Goal: Check status: Check status

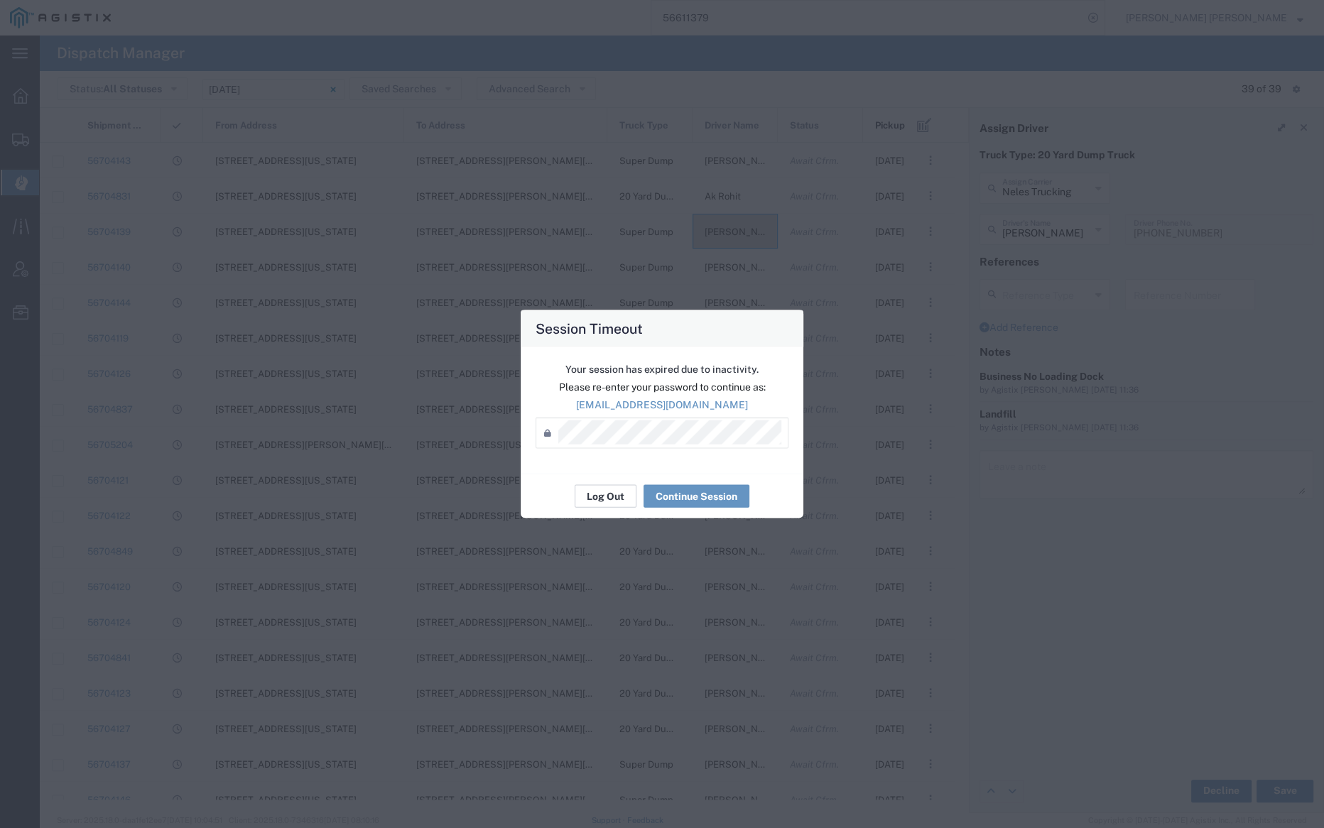
click at [604, 492] on button "Log Out" at bounding box center [606, 496] width 62 height 23
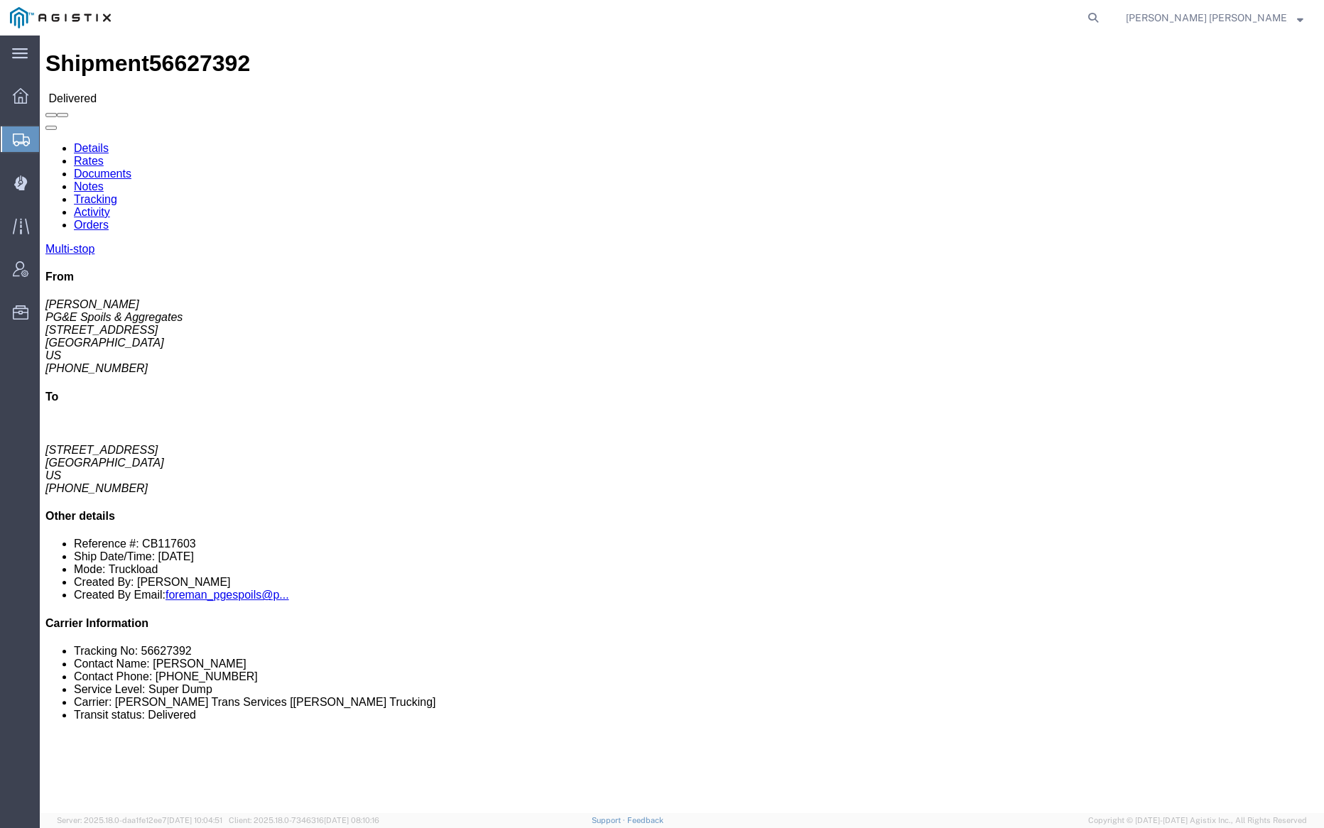
click link "Documents"
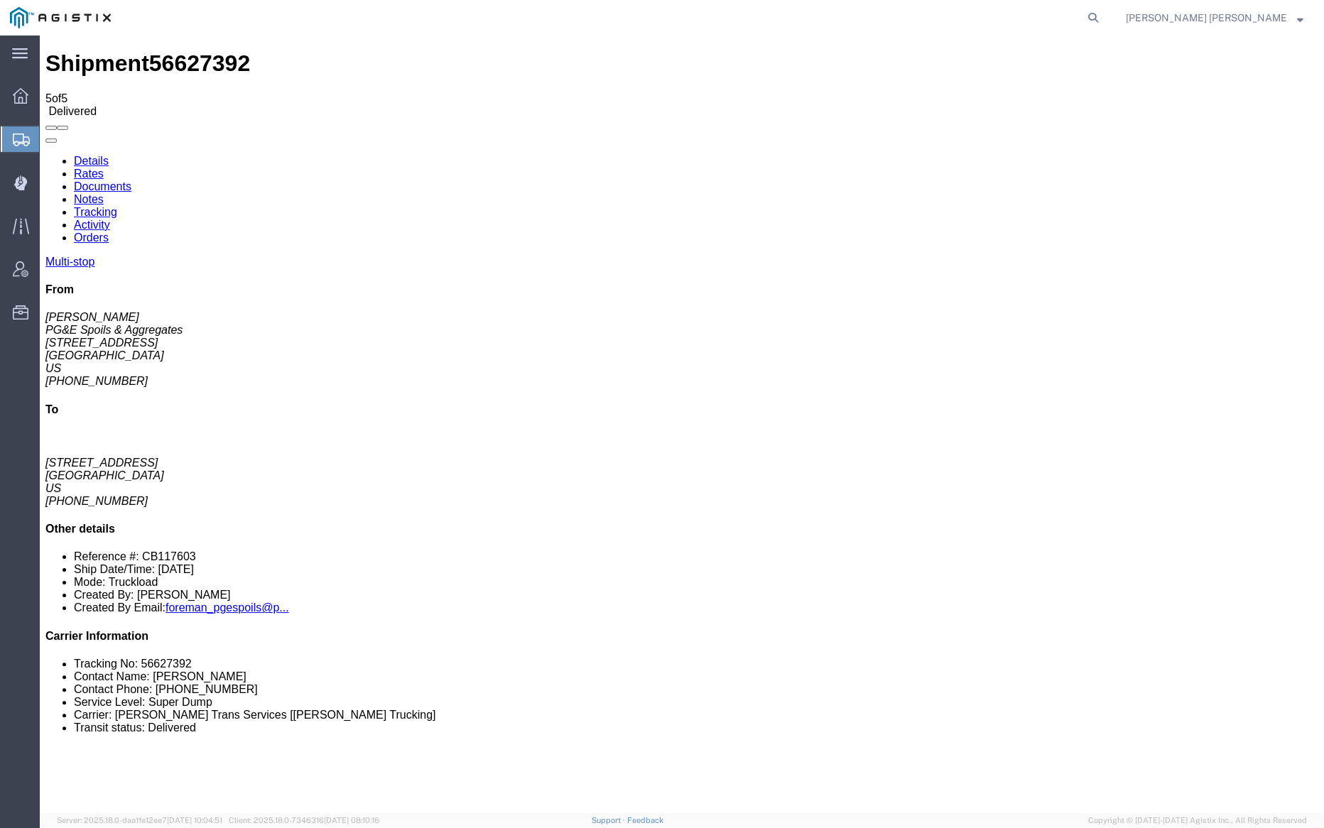
click at [104, 193] on link "Notes" at bounding box center [89, 199] width 30 height 12
click at [131, 180] on link "Documents" at bounding box center [103, 186] width 58 height 12
click at [1103, 16] on icon at bounding box center [1093, 18] width 20 height 20
click at [873, 12] on input "search" at bounding box center [867, 18] width 432 height 34
paste input "56477074"
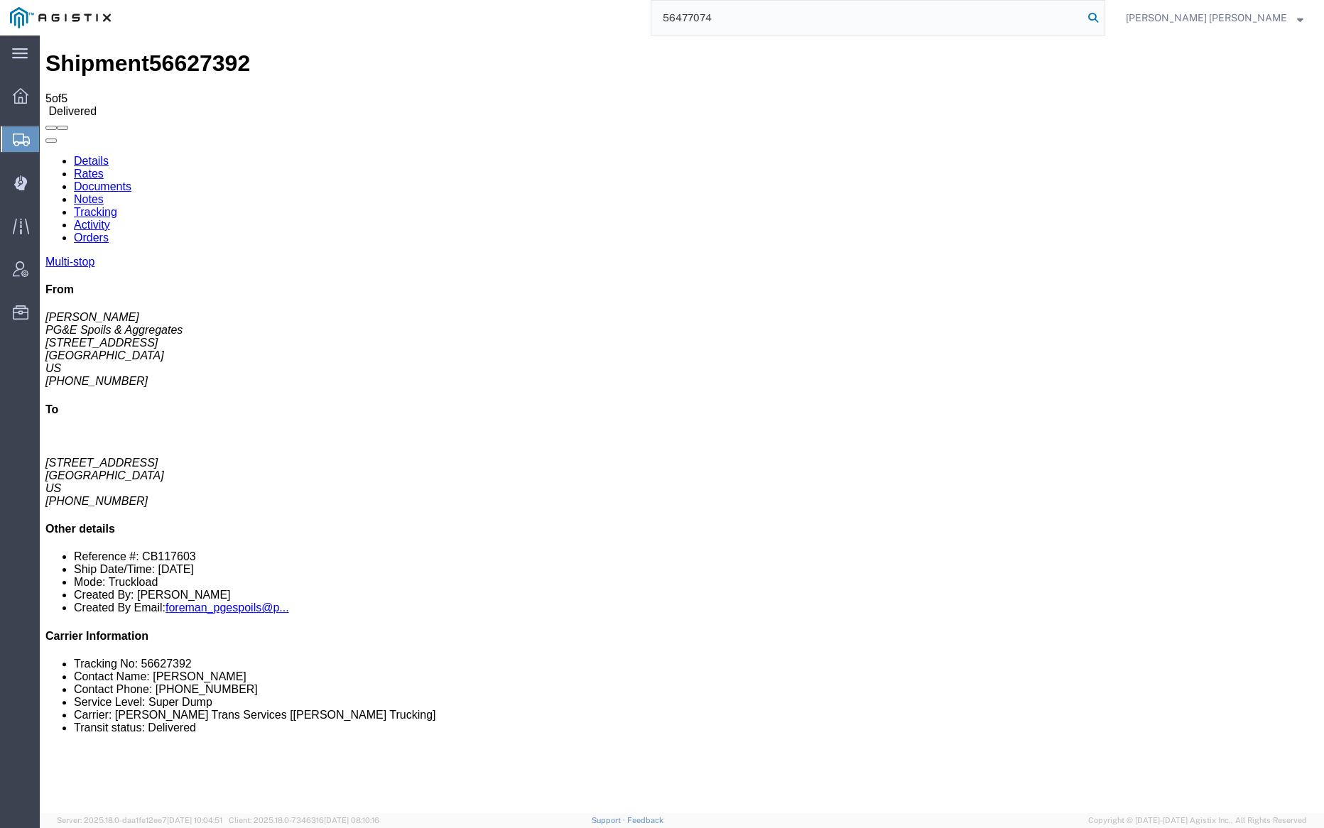
click at [1103, 13] on icon at bounding box center [1093, 18] width 20 height 20
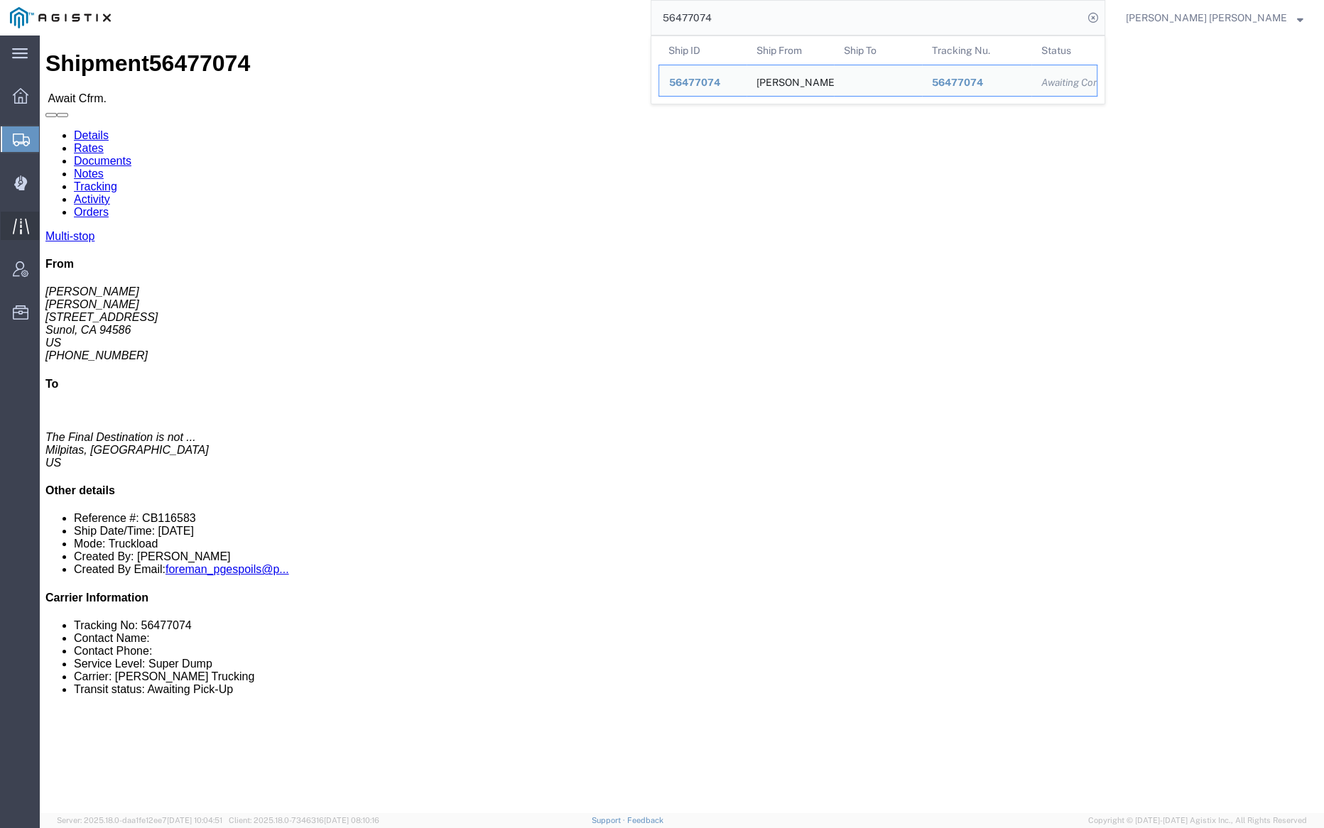
click at [755, 21] on input "56477074" at bounding box center [867, 18] width 432 height 34
paste input "3129"
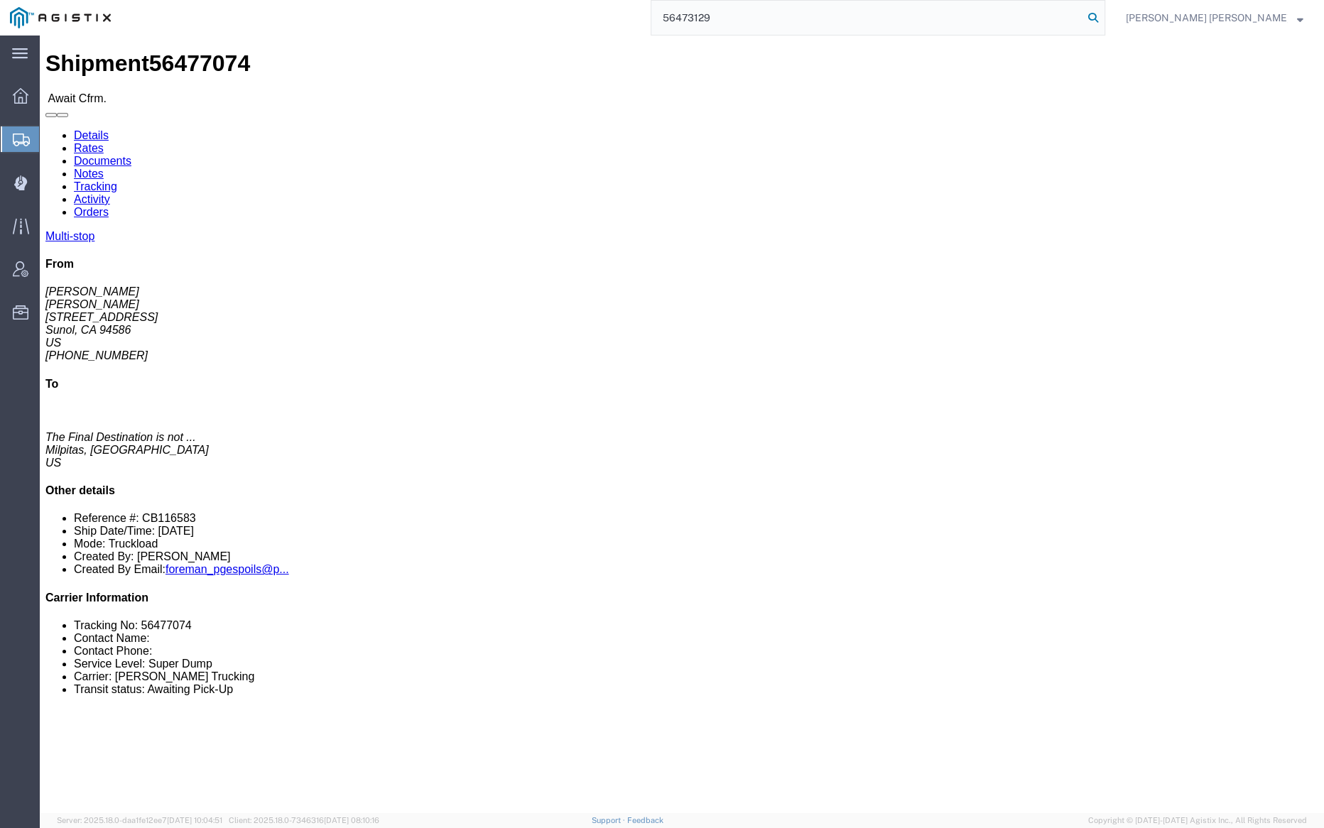
click at [1103, 13] on icon at bounding box center [1093, 18] width 20 height 20
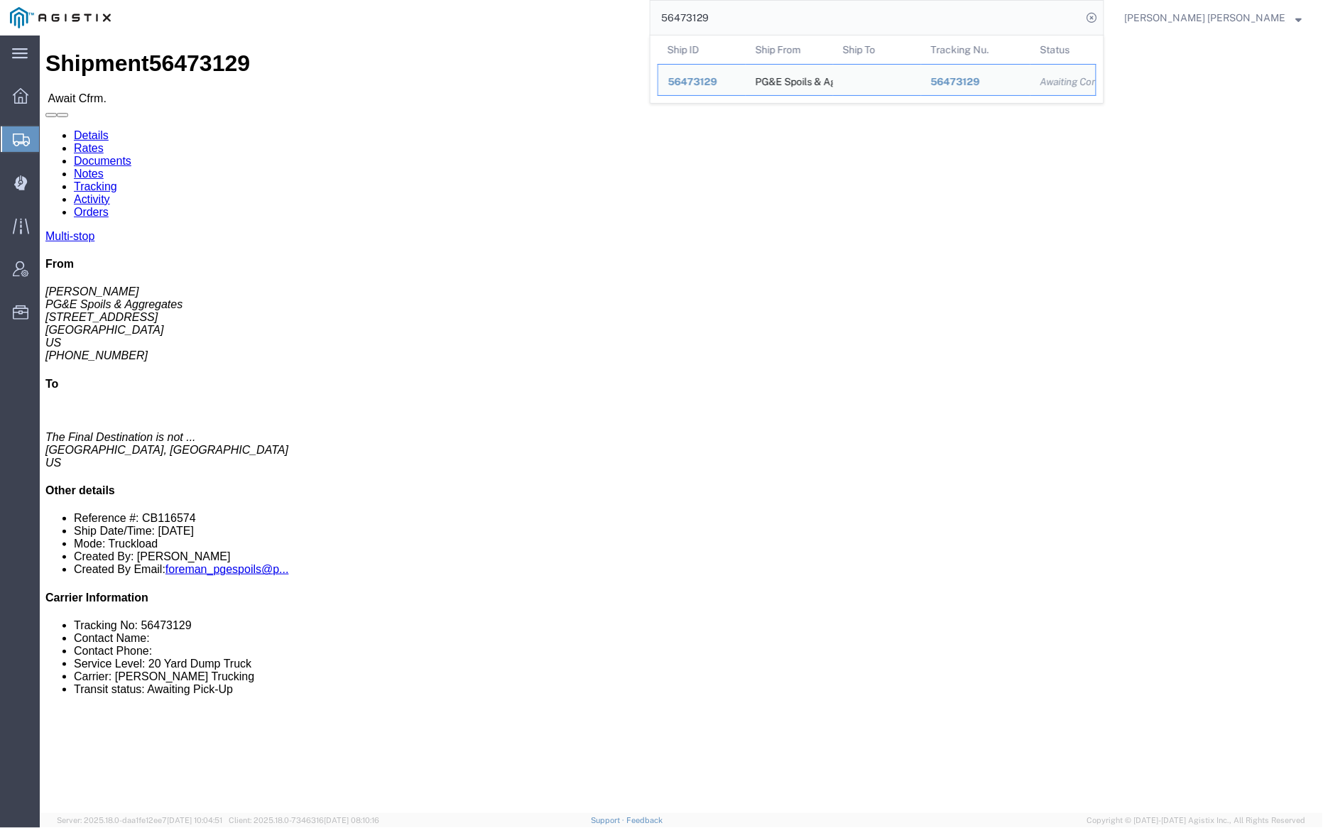
click at [746, 17] on input "56473129" at bounding box center [867, 18] width 432 height 34
paste input "45418"
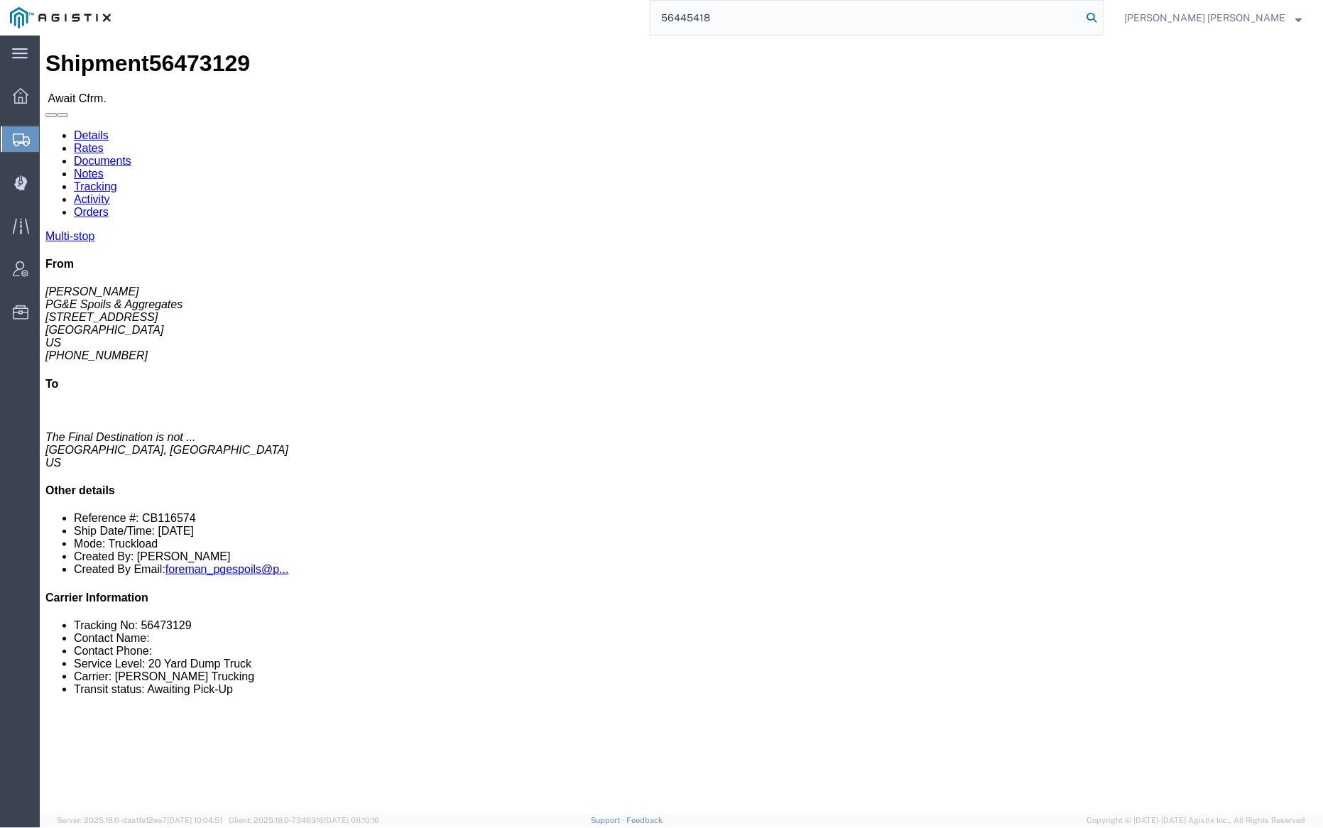
click at [1102, 16] on icon at bounding box center [1092, 18] width 20 height 20
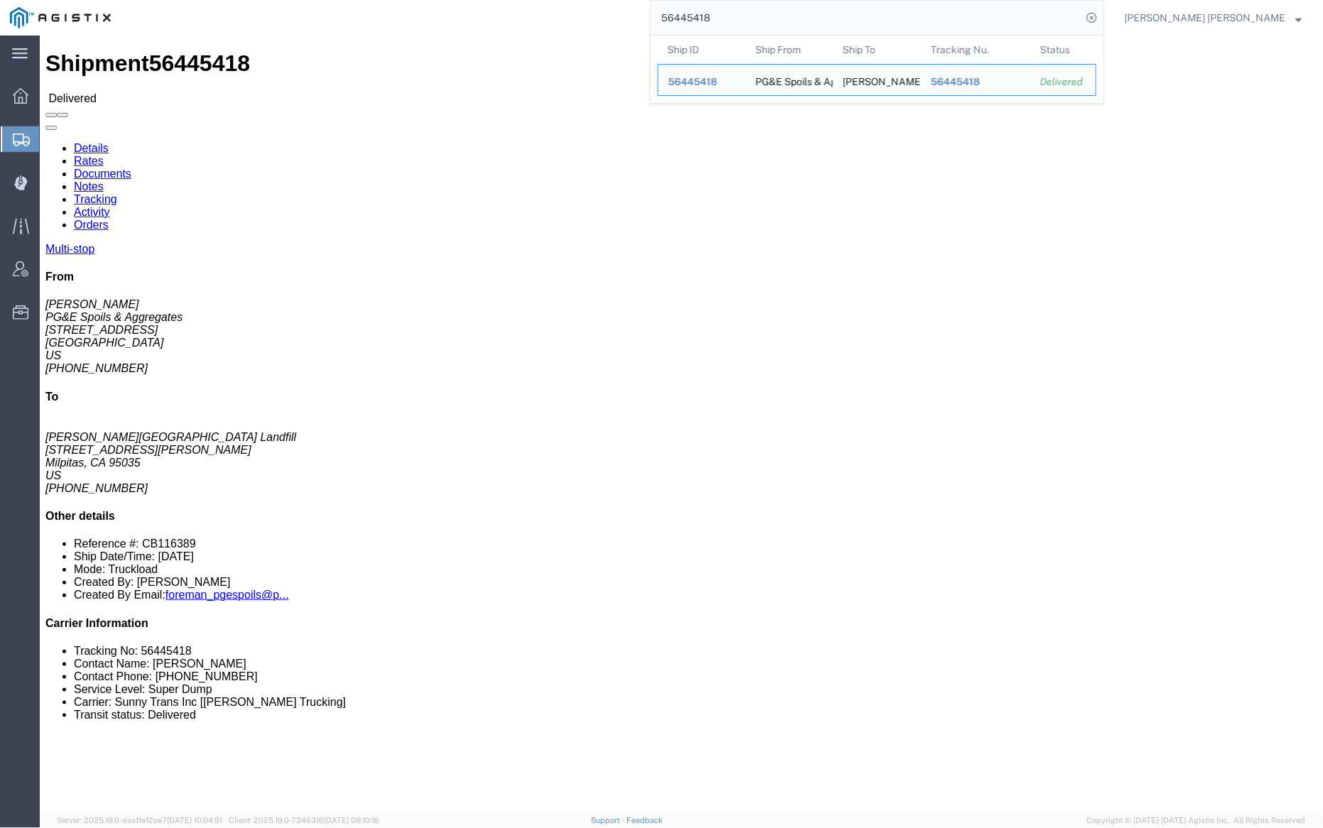
click link "Notes"
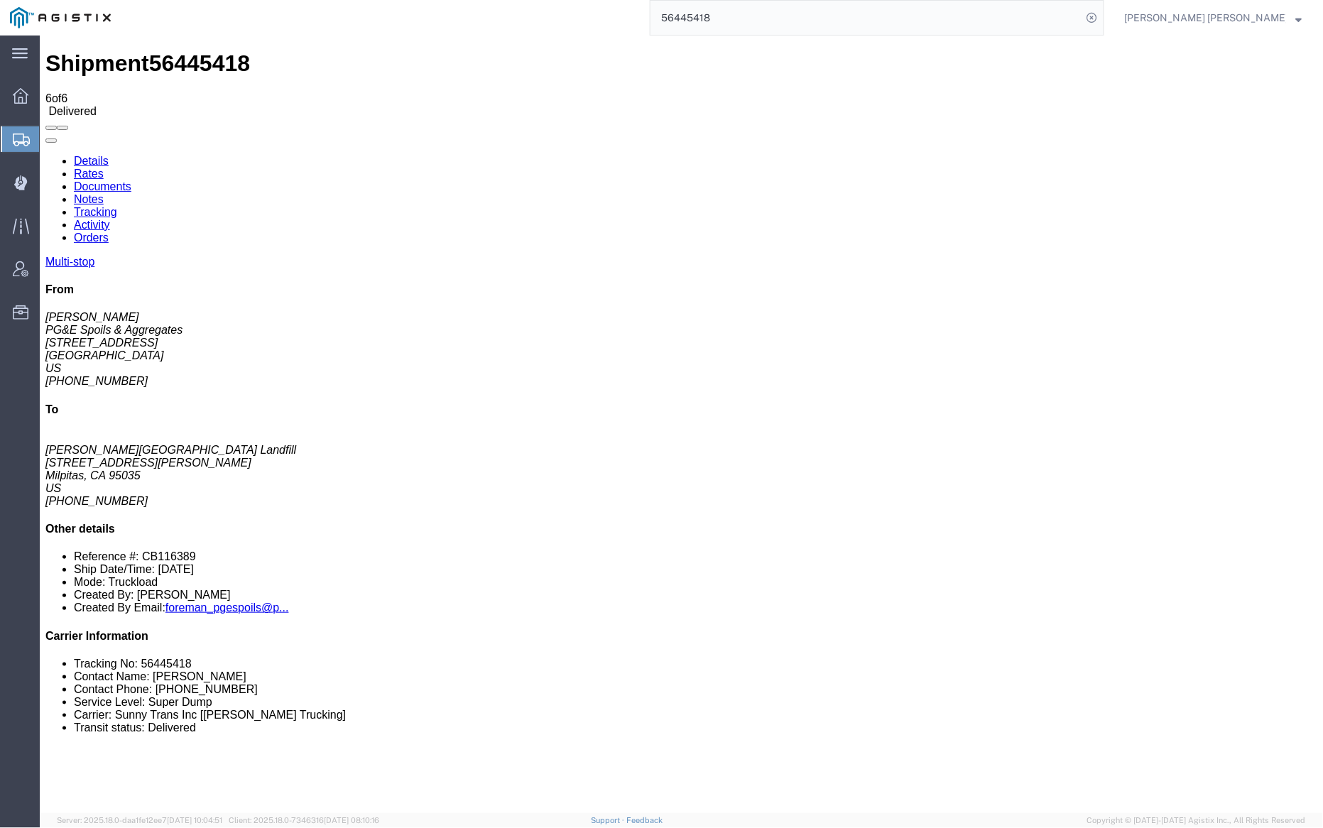
click at [116, 205] on link "Tracking" at bounding box center [94, 211] width 43 height 12
click at [131, 180] on link "Documents" at bounding box center [102, 186] width 58 height 12
click at [766, 18] on input "56445418" at bounding box center [867, 18] width 432 height 34
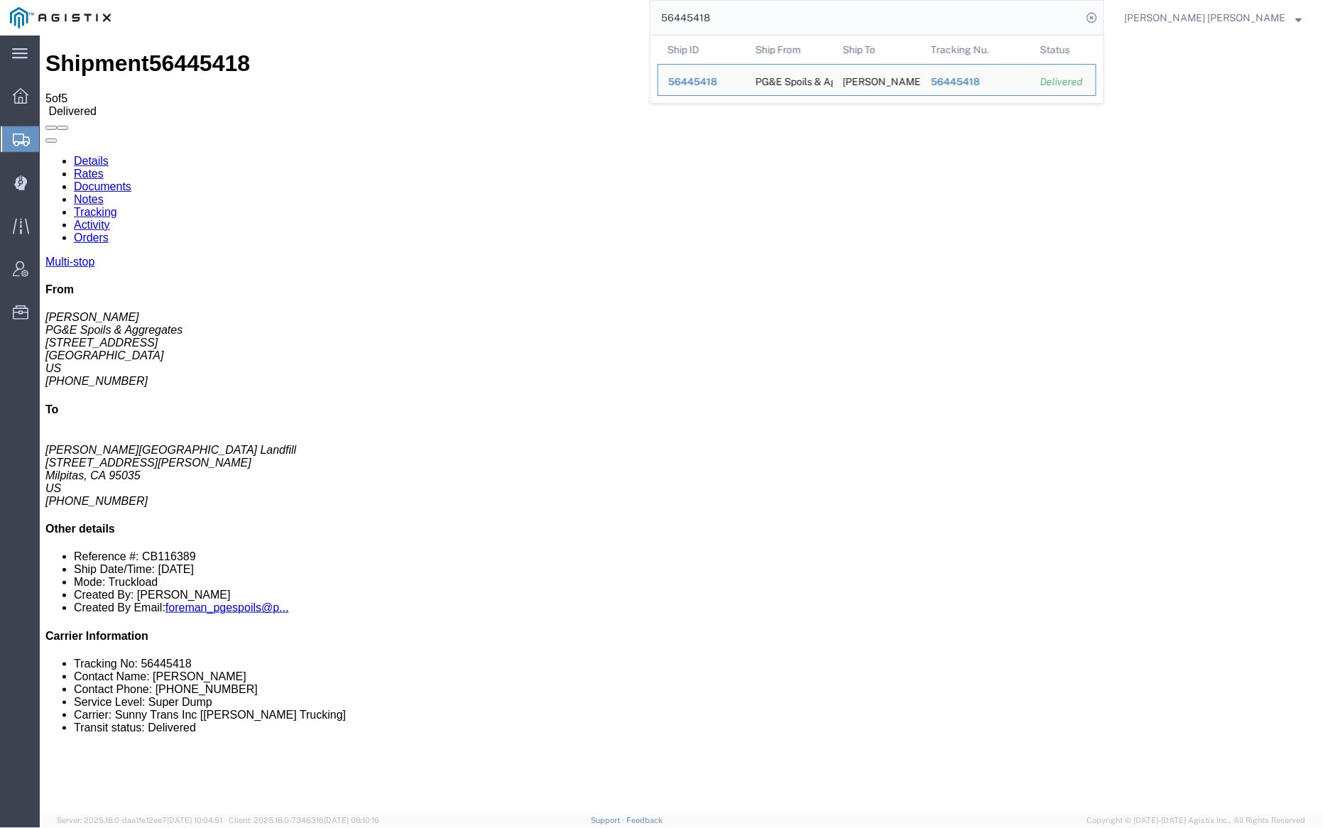
click at [766, 18] on input "56445418" at bounding box center [867, 18] width 432 height 34
paste input "60976"
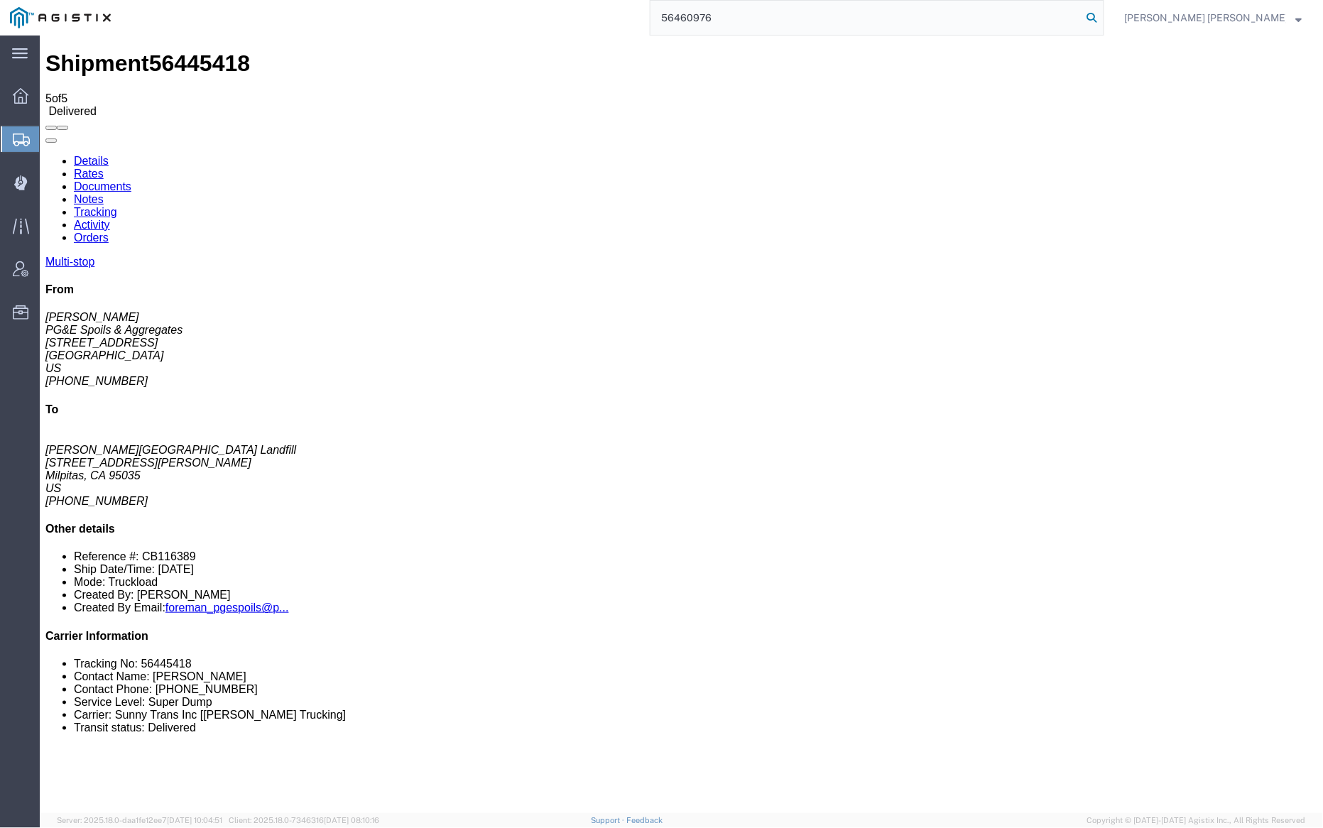
click at [1102, 11] on icon at bounding box center [1092, 18] width 20 height 20
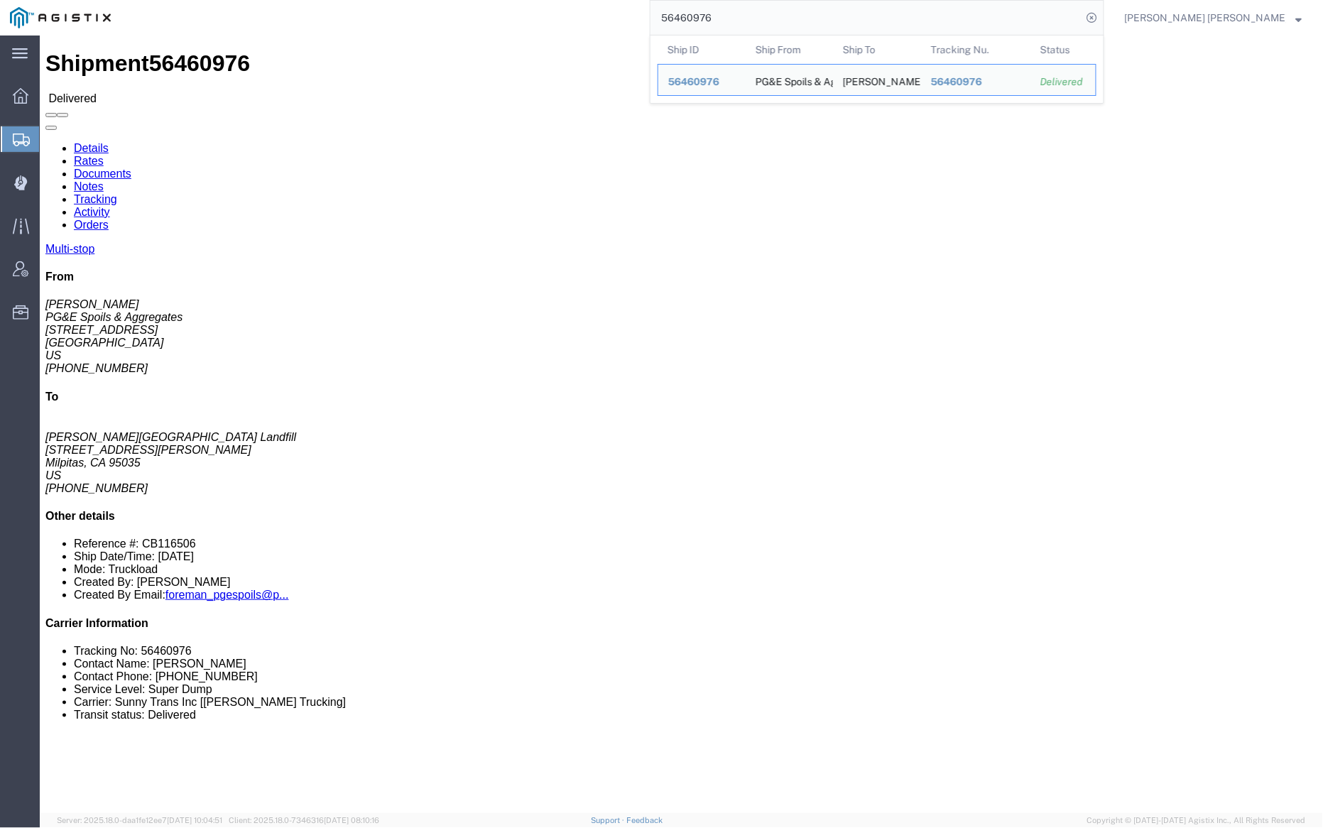
click link "Notes"
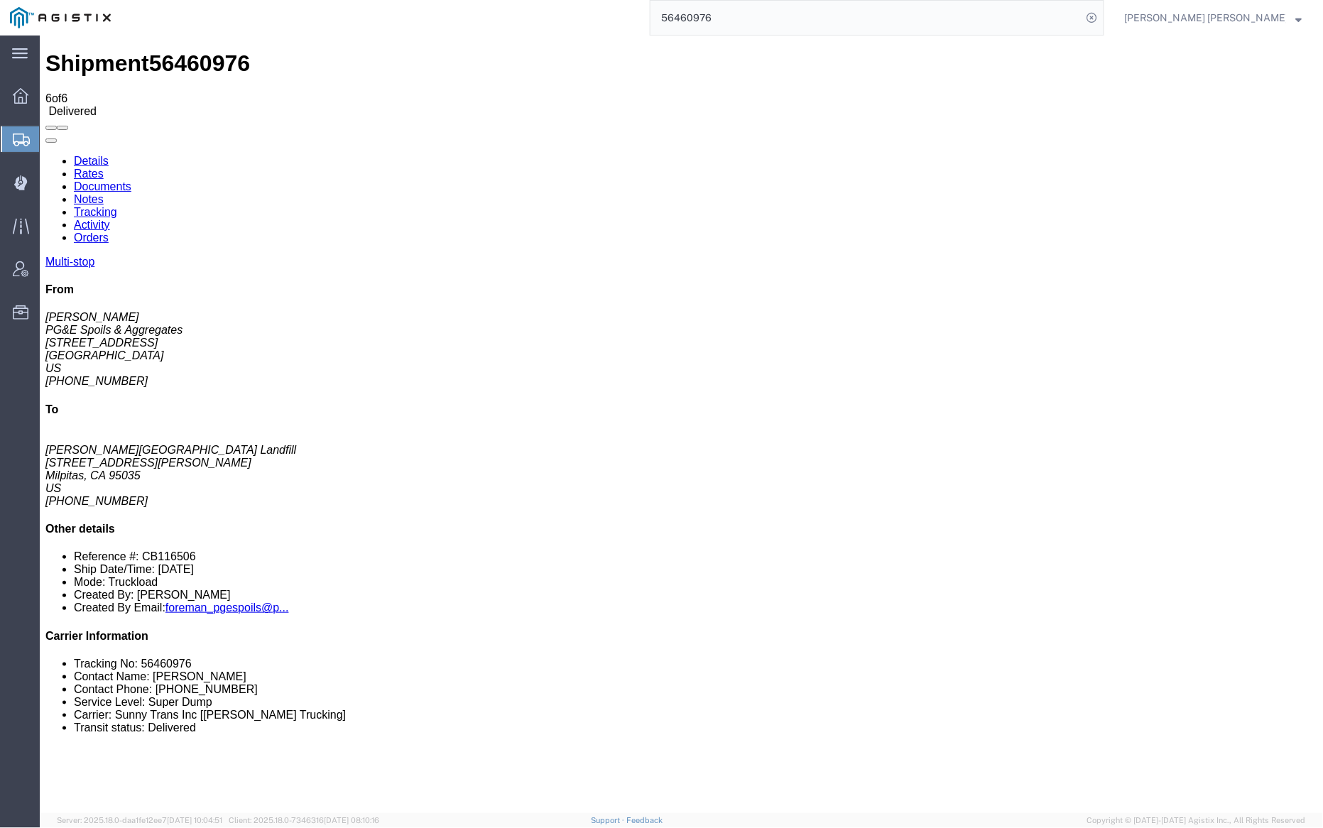
click at [116, 205] on link "Tracking" at bounding box center [94, 211] width 43 height 12
click at [131, 180] on link "Documents" at bounding box center [102, 186] width 58 height 12
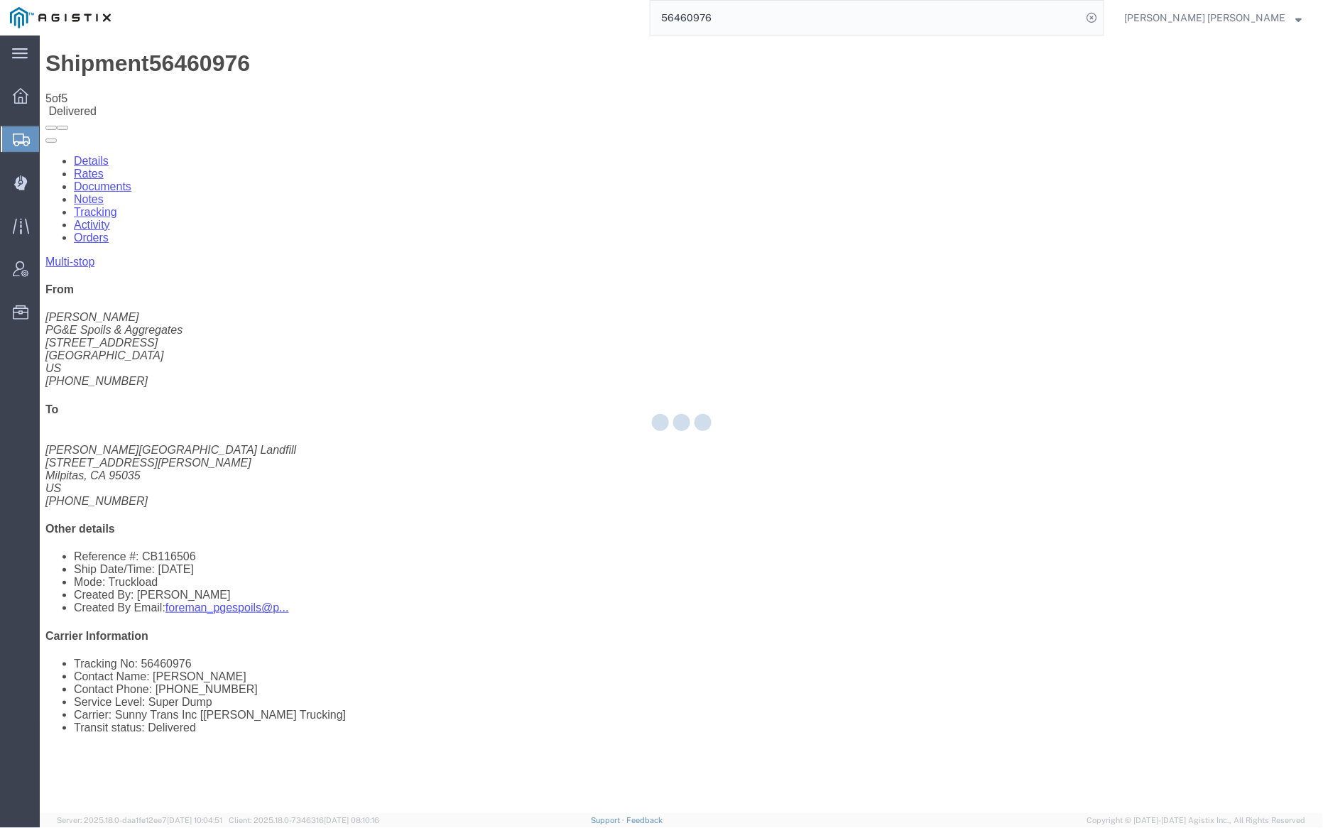
click at [202, 86] on div at bounding box center [681, 425] width 1283 height 778
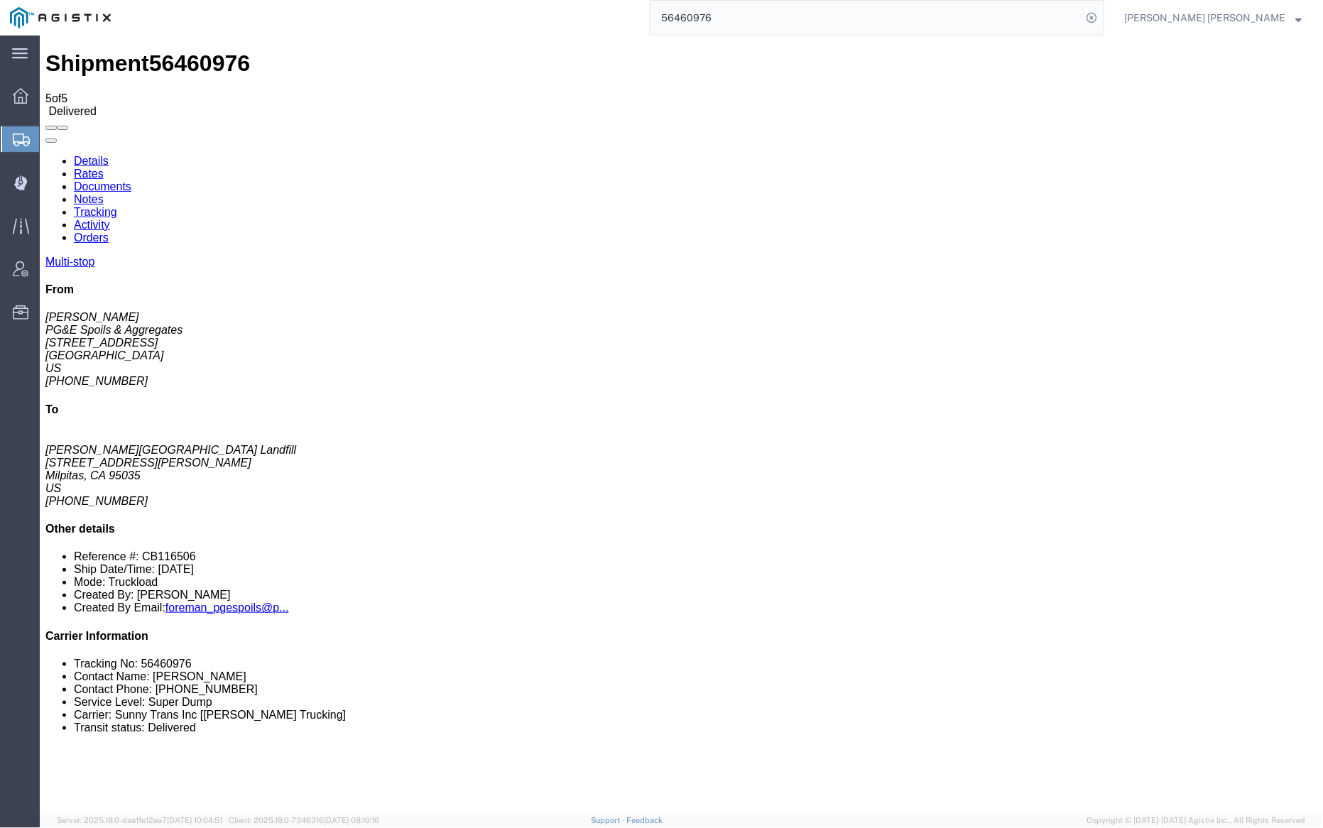
click at [765, 16] on input "56460976" at bounding box center [867, 18] width 432 height 34
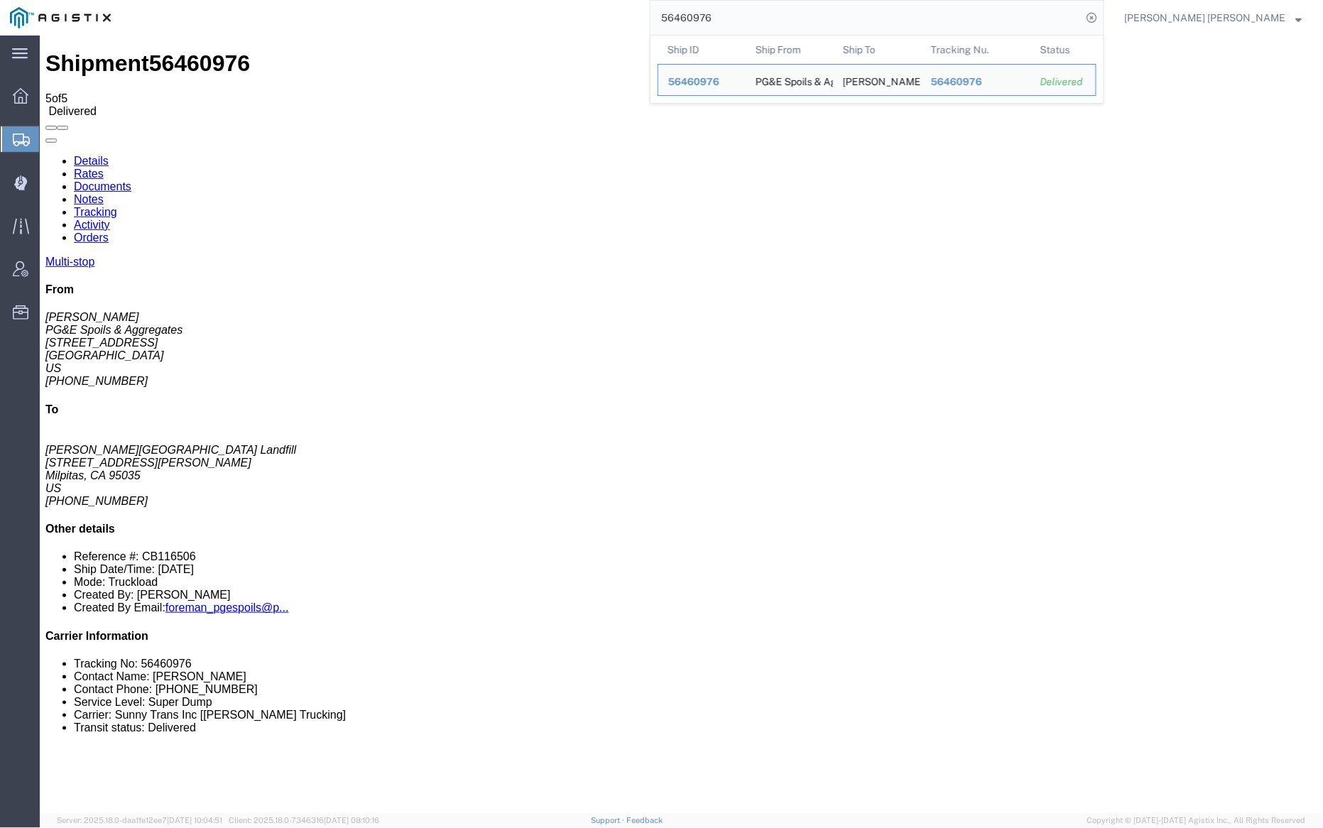
click at [765, 16] on input "56460976" at bounding box center [867, 18] width 432 height 34
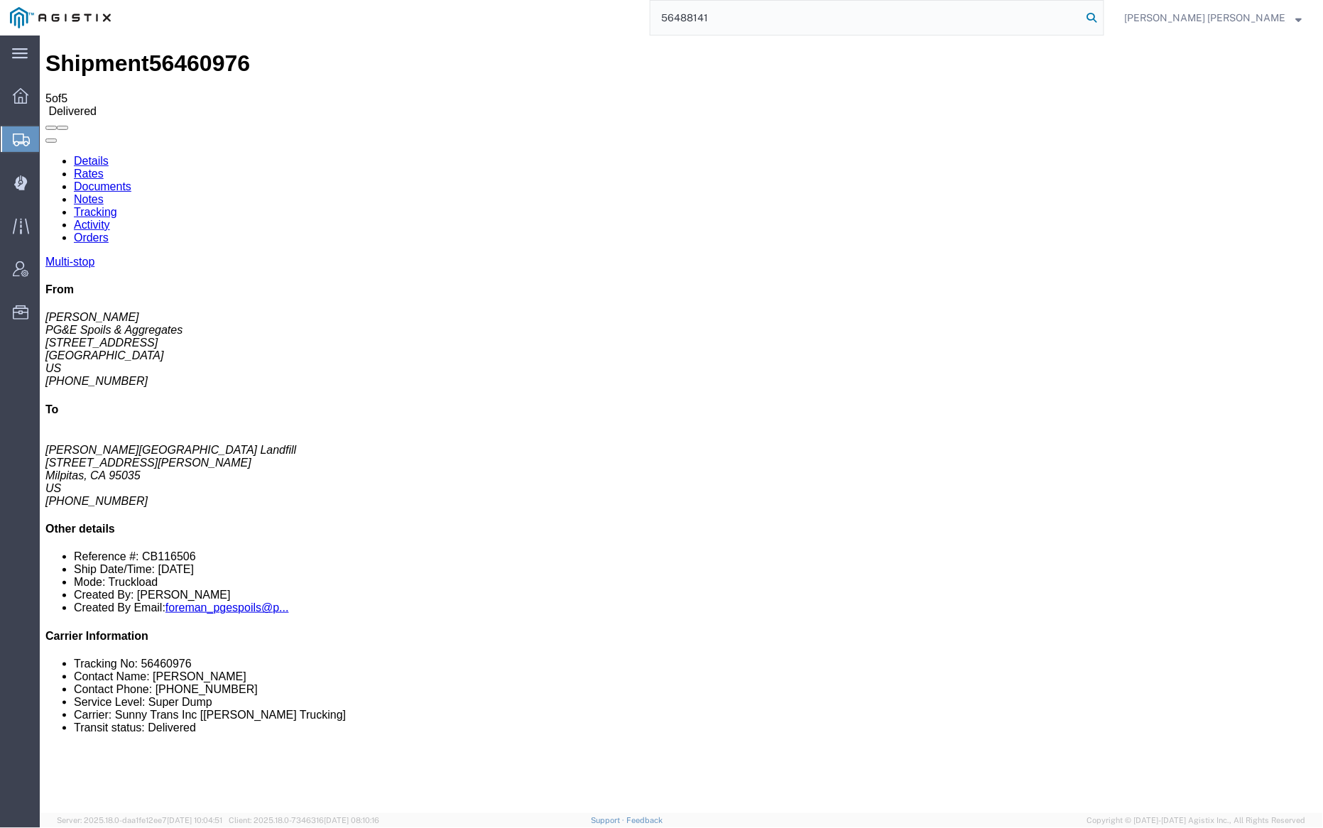
click at [1102, 18] on icon at bounding box center [1092, 18] width 20 height 20
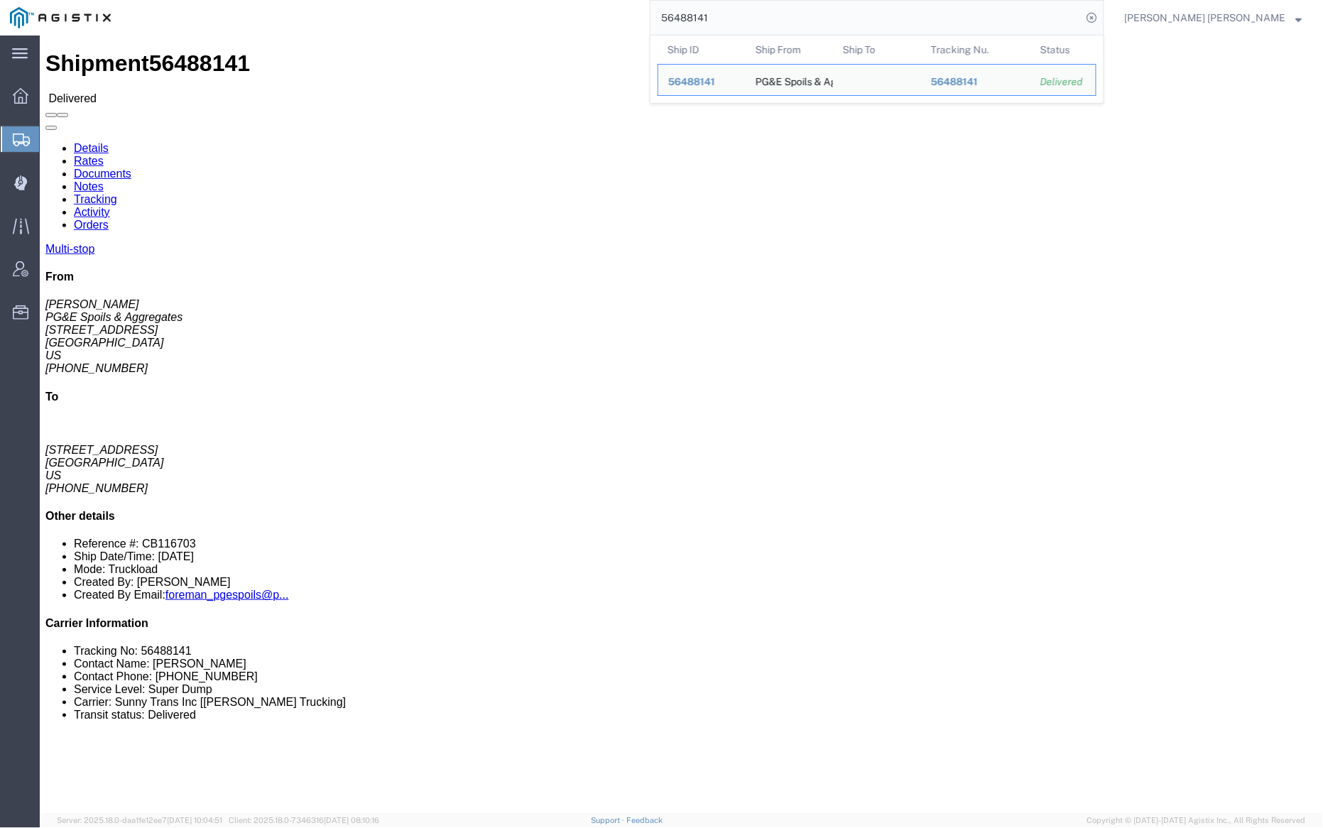
click link "Notes"
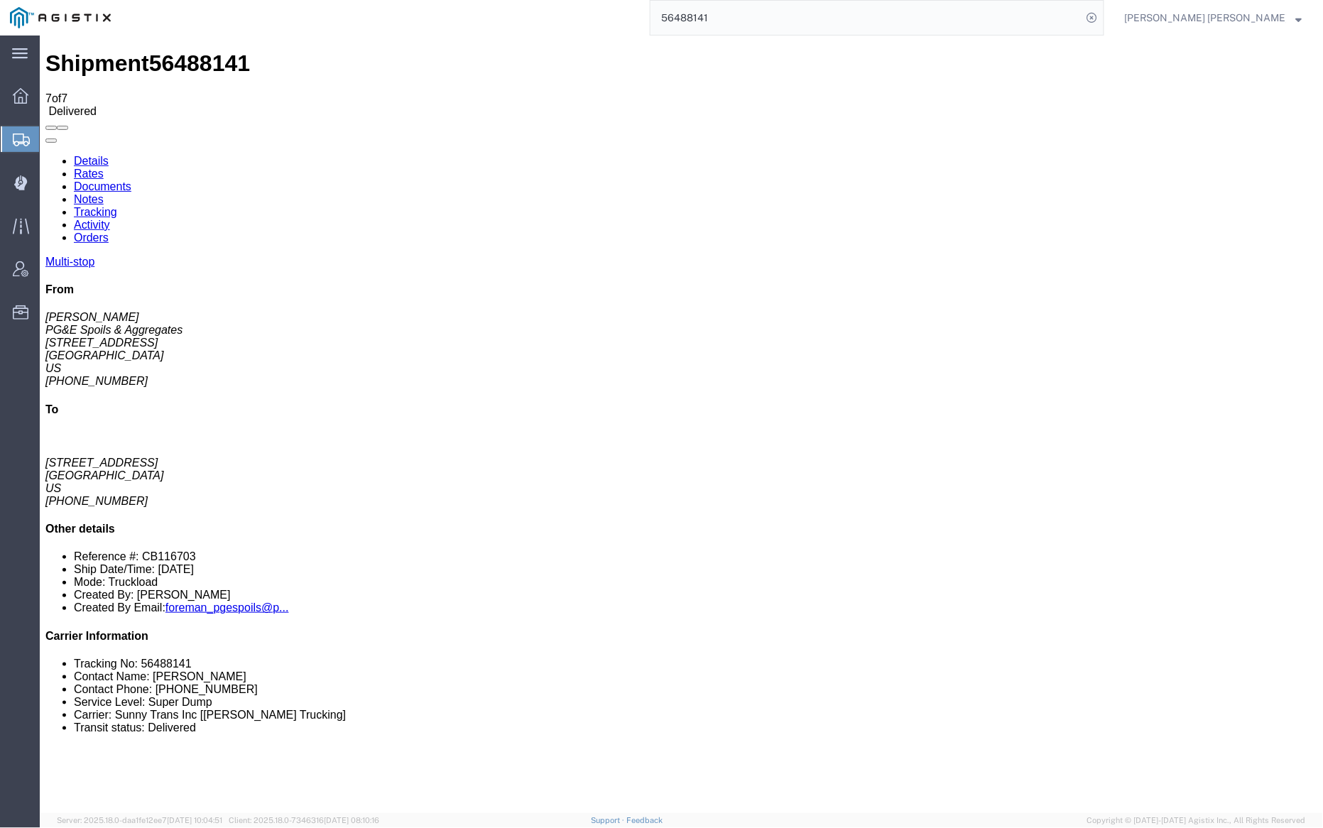
click at [116, 205] on link "Tracking" at bounding box center [94, 211] width 43 height 12
click at [131, 180] on link "Documents" at bounding box center [102, 186] width 58 height 12
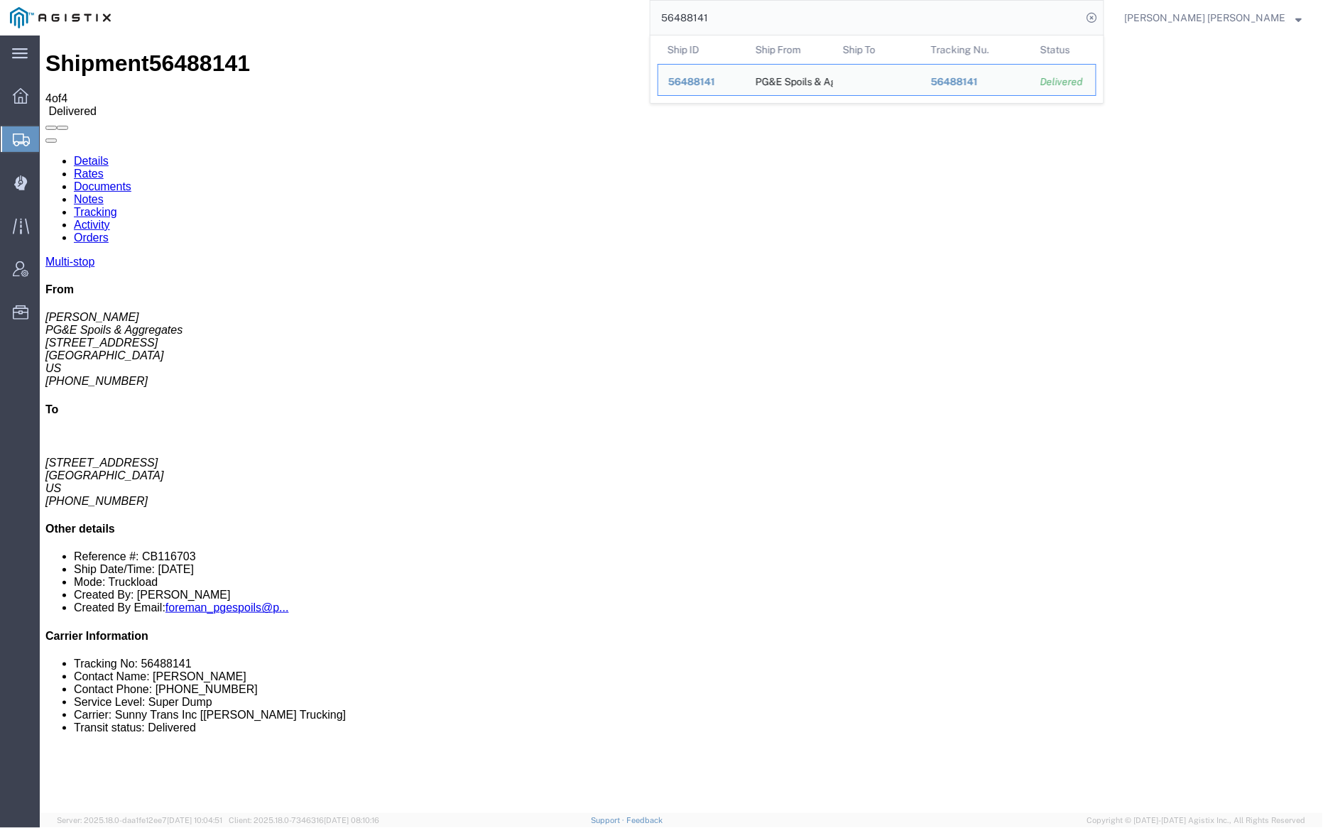
click at [766, 20] on input "56488141" at bounding box center [867, 18] width 432 height 34
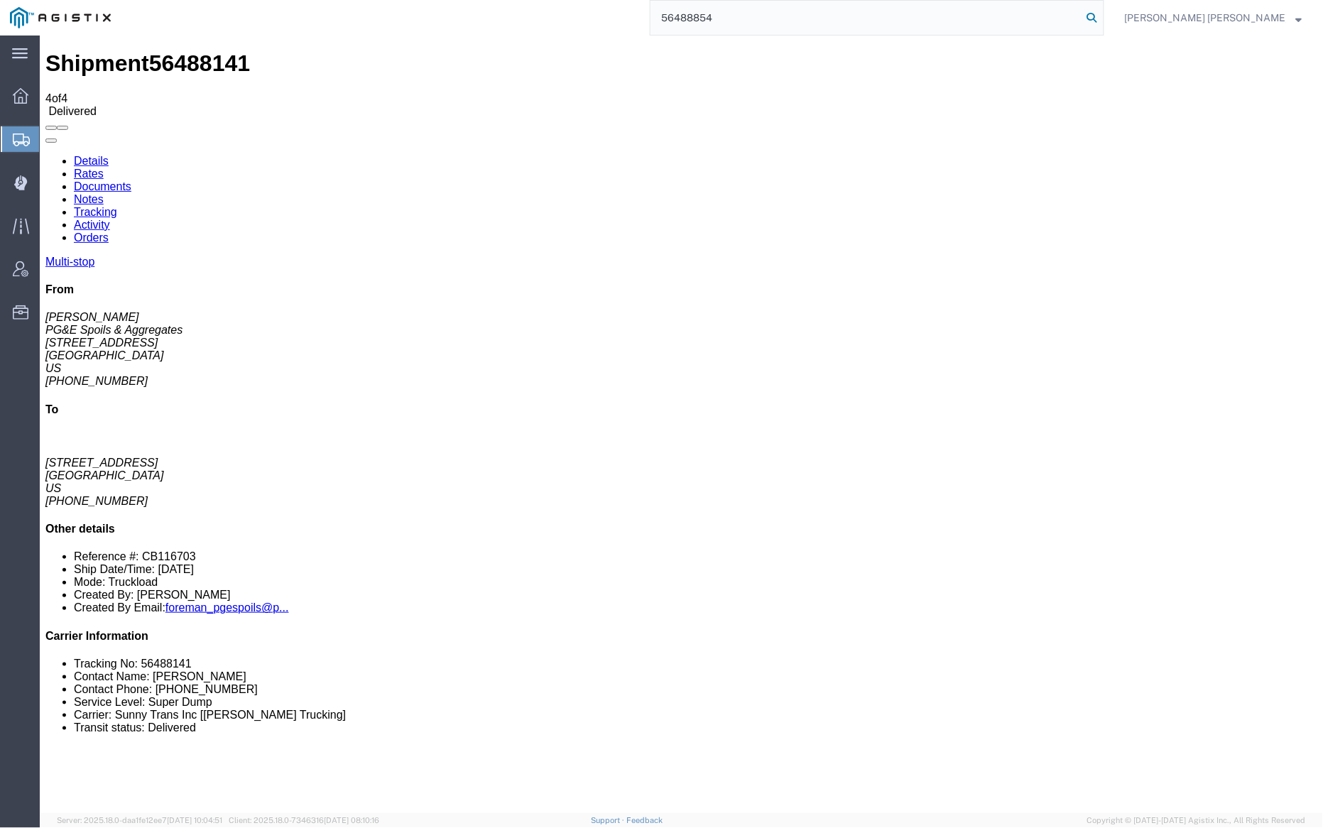
click at [1102, 13] on icon at bounding box center [1092, 18] width 20 height 20
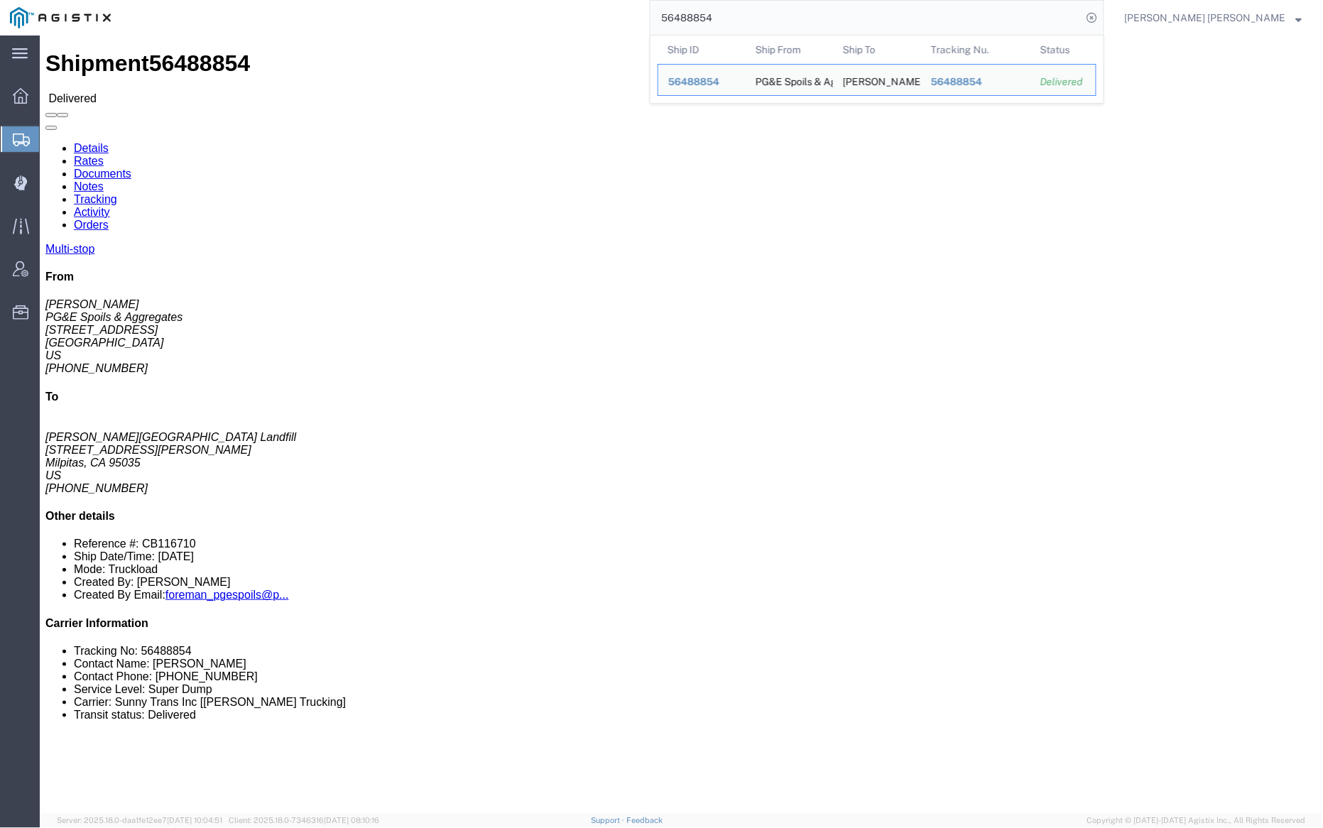
click link "Notes"
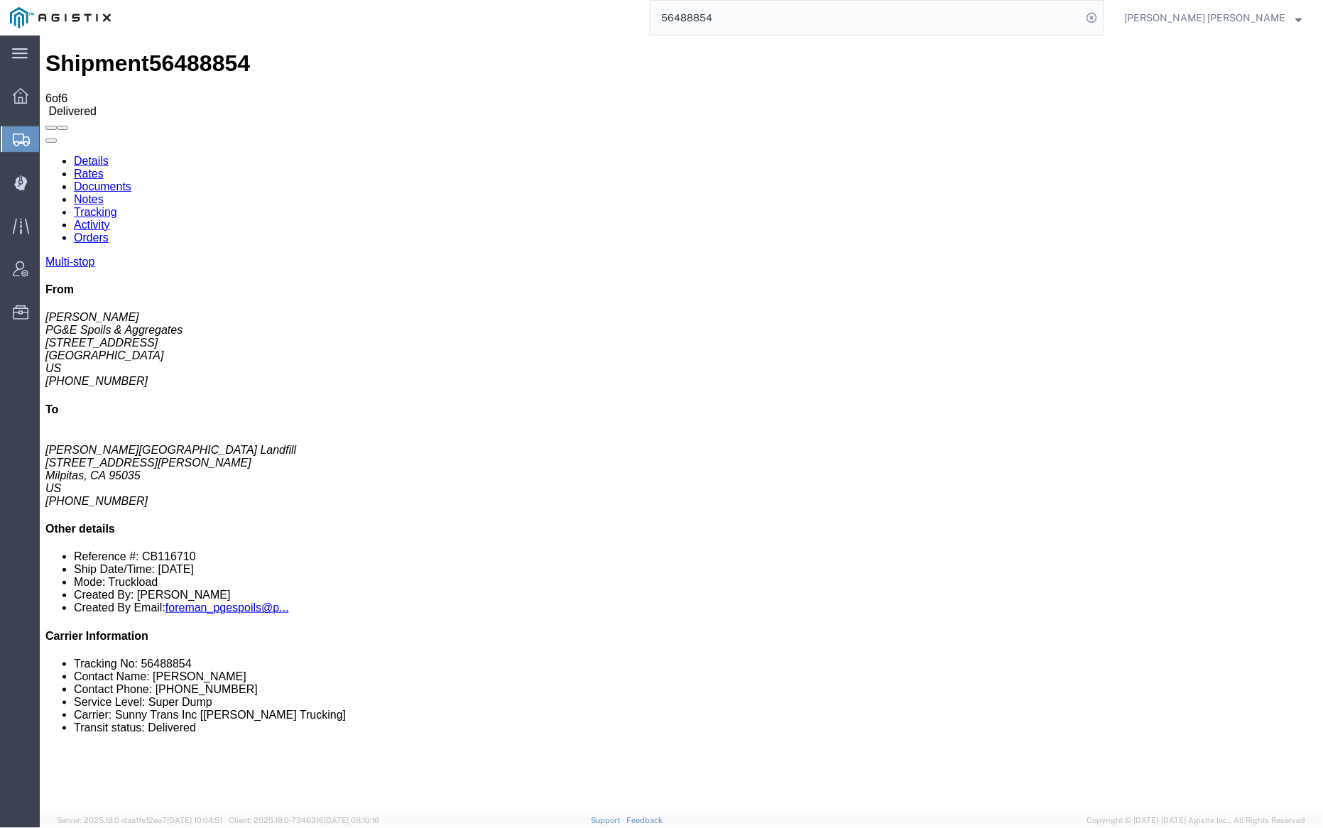
click at [116, 205] on link "Tracking" at bounding box center [94, 211] width 43 height 12
click at [131, 180] on link "Documents" at bounding box center [102, 186] width 58 height 12
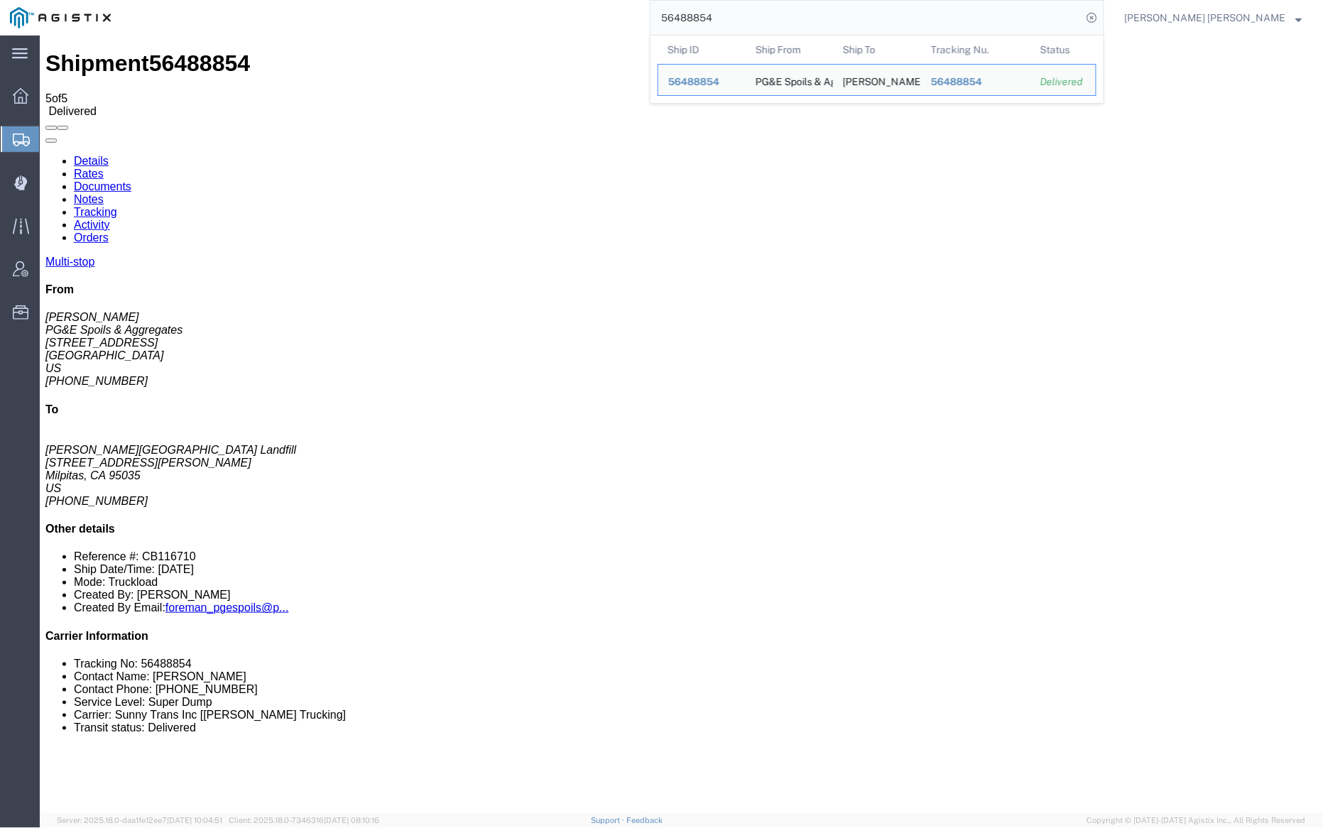
click at [754, 23] on input "56488854" at bounding box center [867, 18] width 432 height 34
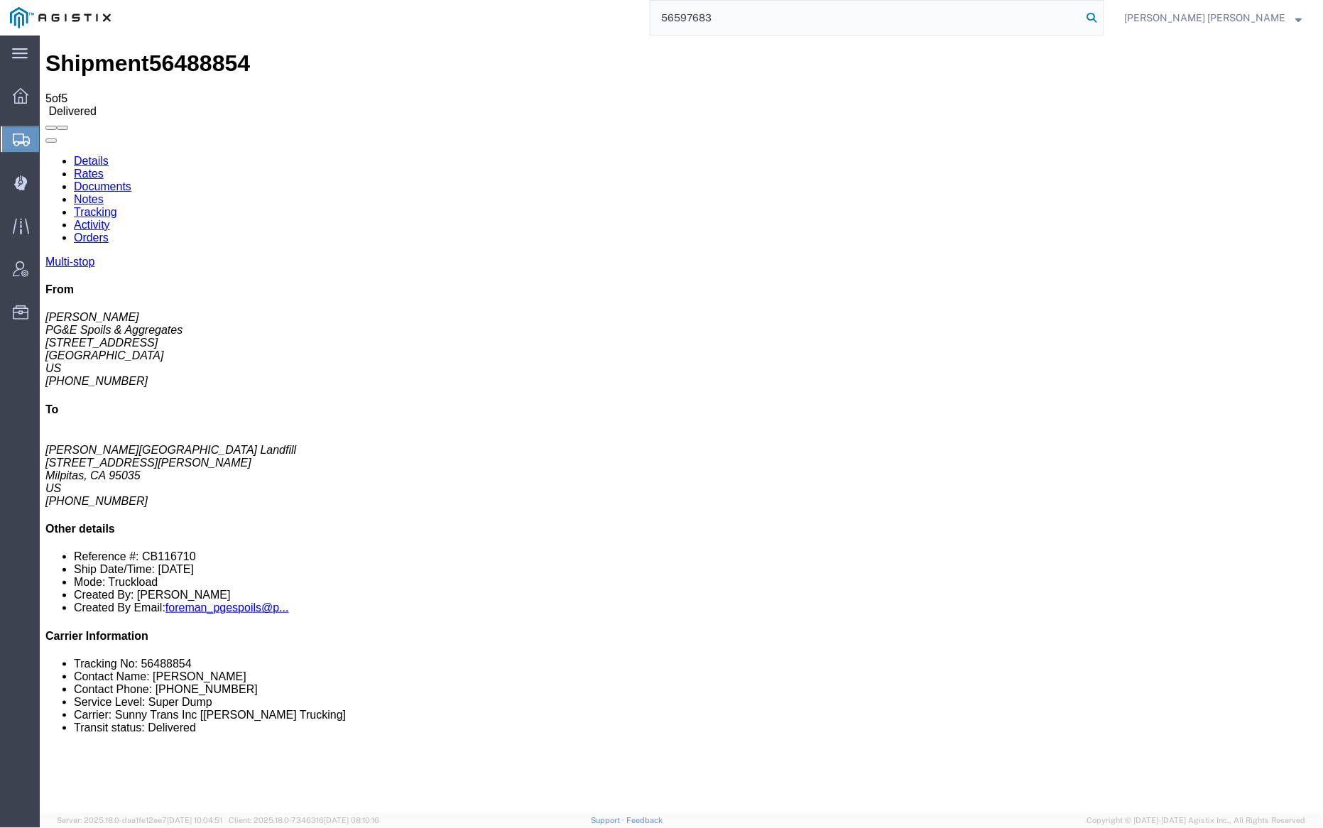
click at [1102, 18] on icon at bounding box center [1092, 18] width 20 height 20
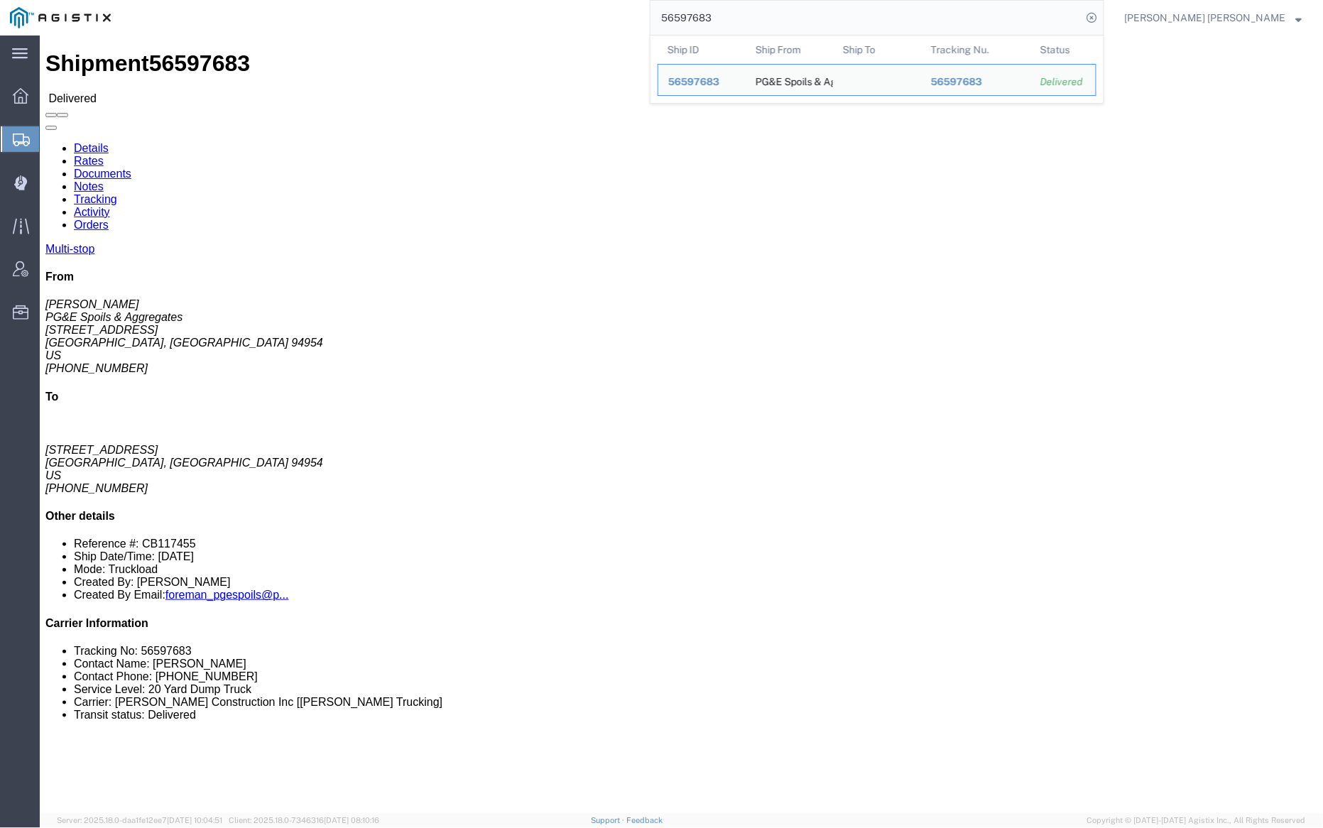
click link "Notes"
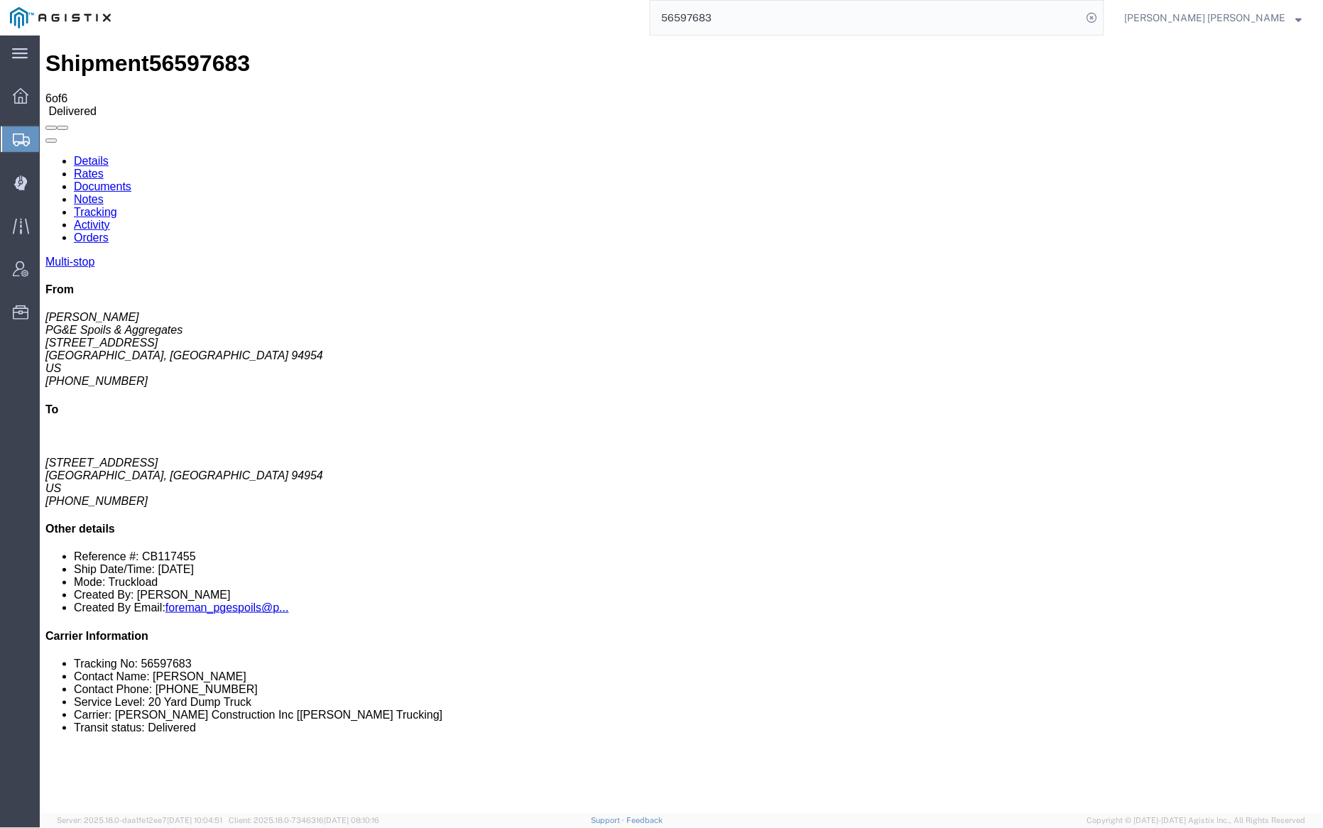
click at [116, 205] on link "Tracking" at bounding box center [94, 211] width 43 height 12
click at [131, 180] on link "Documents" at bounding box center [102, 186] width 58 height 12
click at [768, 4] on input "56597683" at bounding box center [867, 18] width 432 height 34
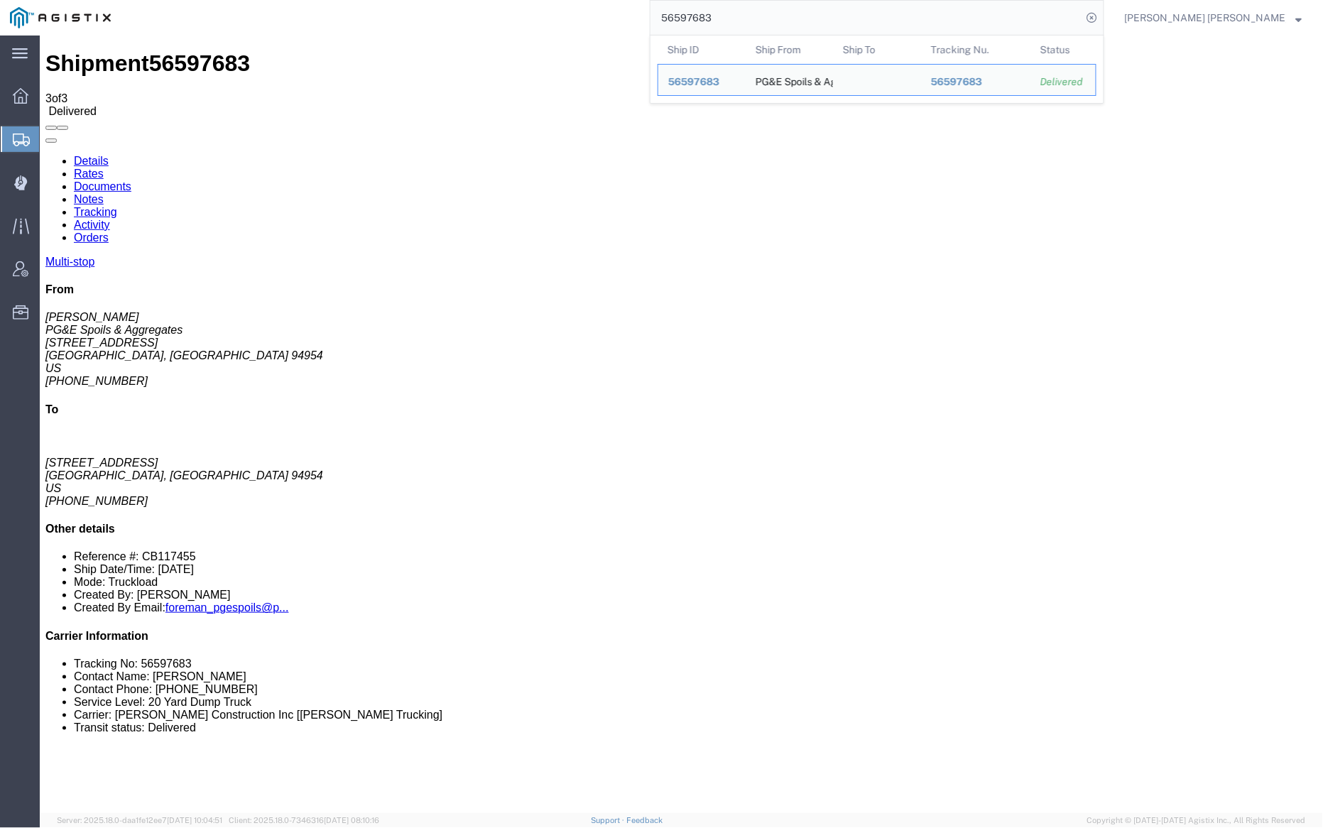
click at [767, 13] on input "56597683" at bounding box center [867, 18] width 432 height 34
paste input "67"
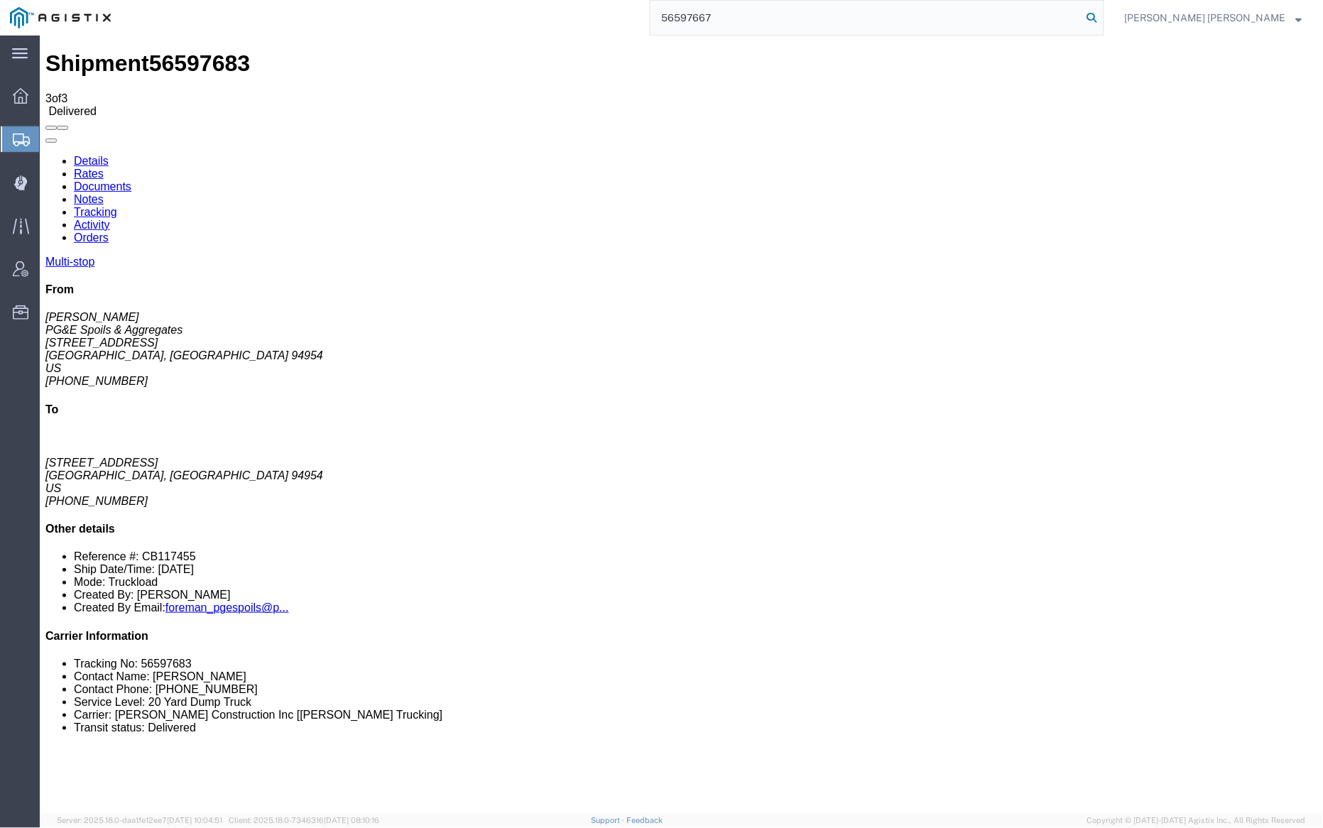
type input "56597667"
click at [1102, 16] on icon at bounding box center [1092, 18] width 20 height 20
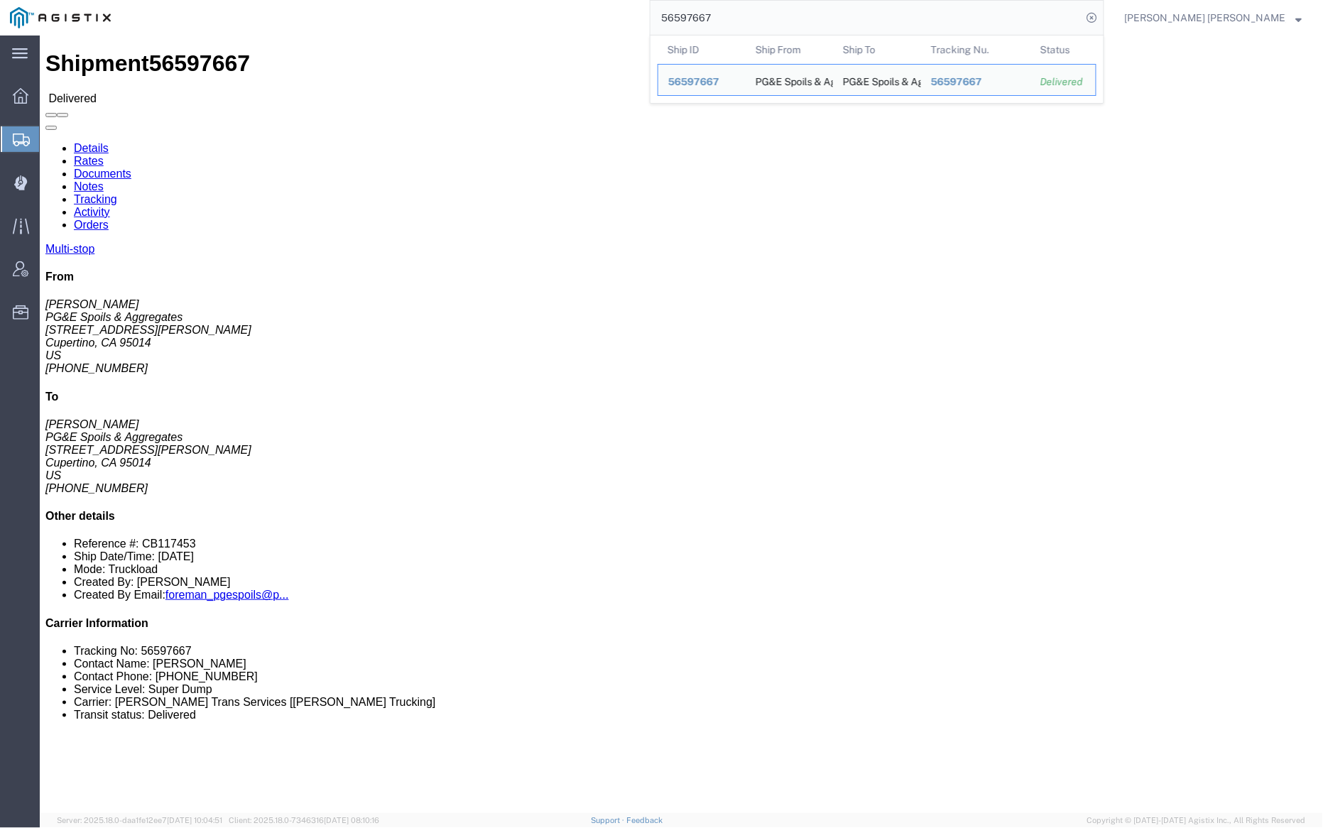
click link "Documents"
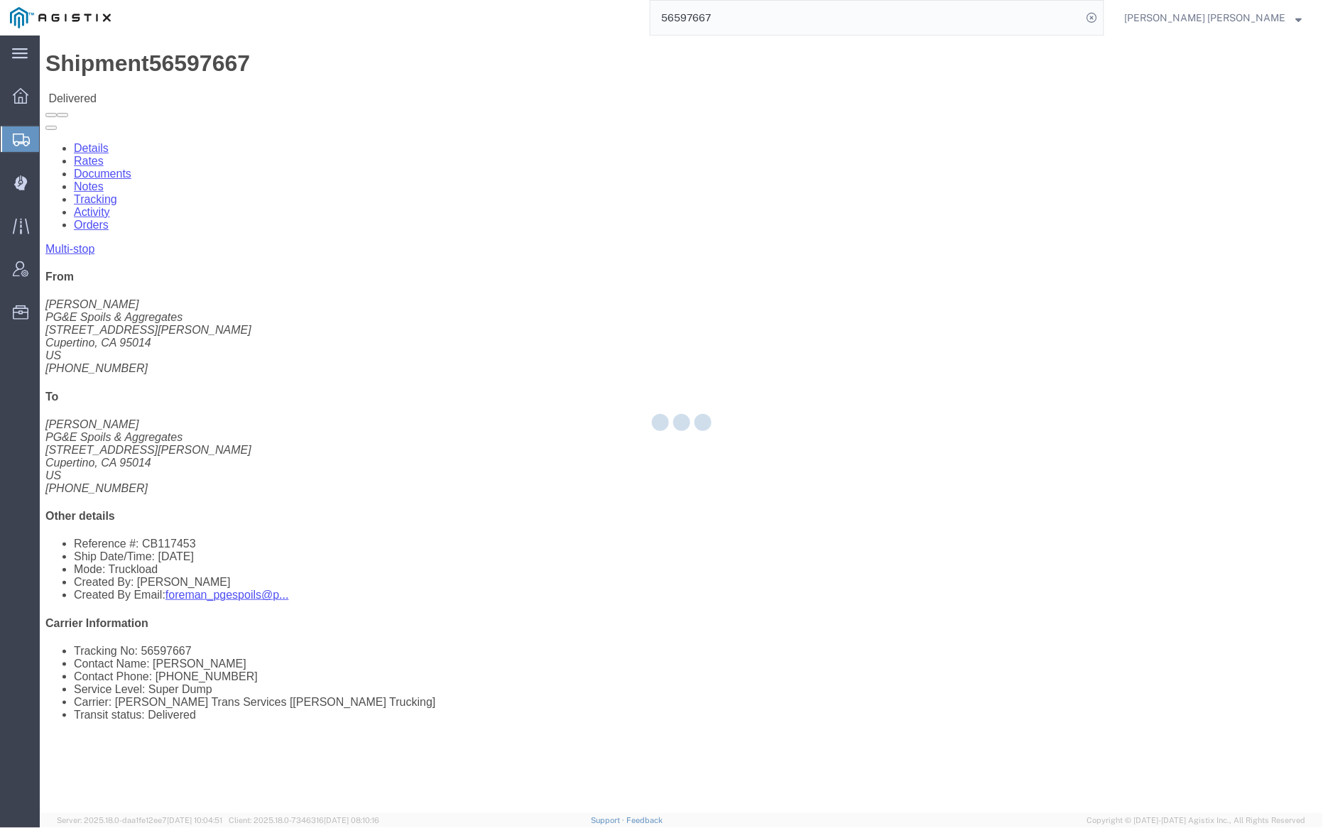
click at [248, 82] on div at bounding box center [681, 425] width 1283 height 778
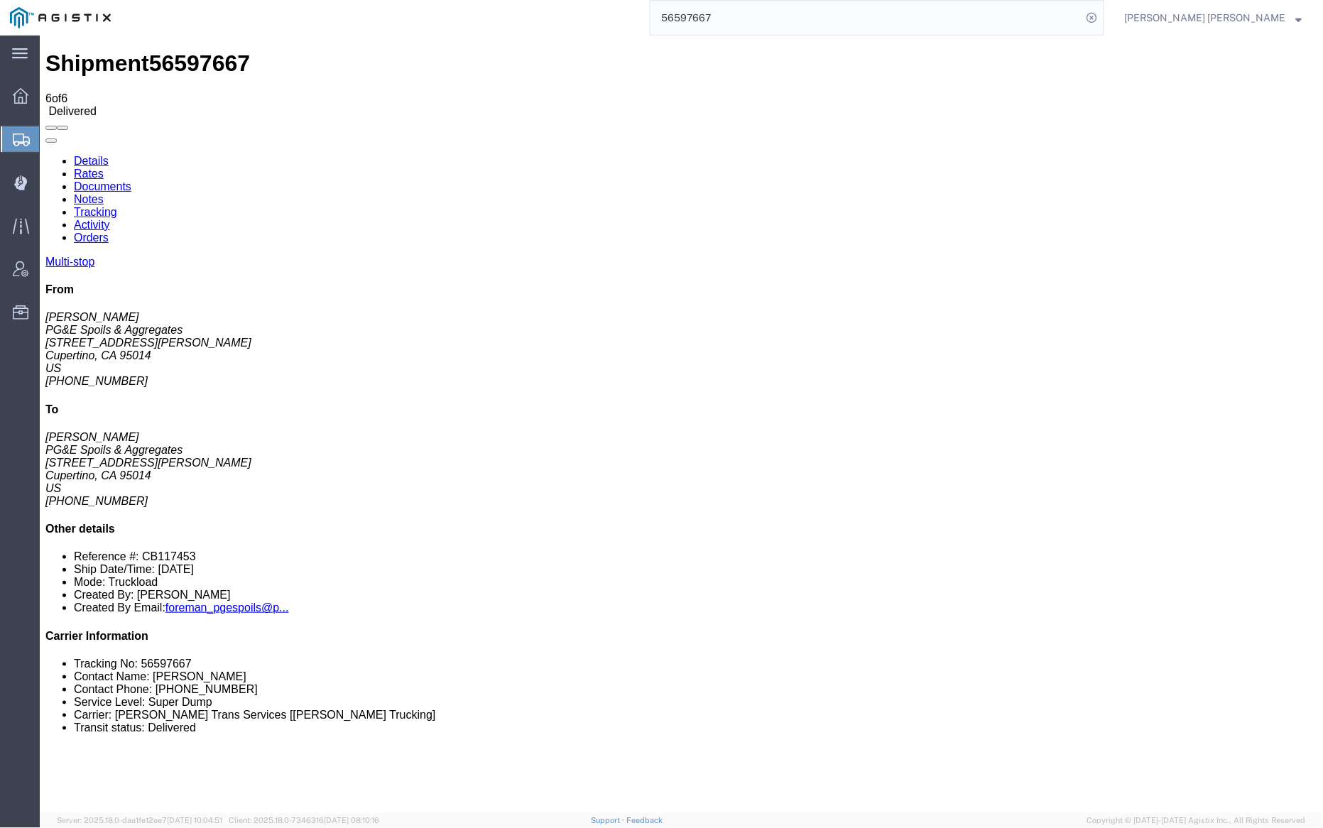
click at [103, 192] on link "Notes" at bounding box center [88, 198] width 30 height 12
click at [116, 205] on link "Tracking" at bounding box center [94, 211] width 43 height 12
click at [131, 180] on link "Documents" at bounding box center [102, 186] width 58 height 12
